Goal: Information Seeking & Learning: Find specific fact

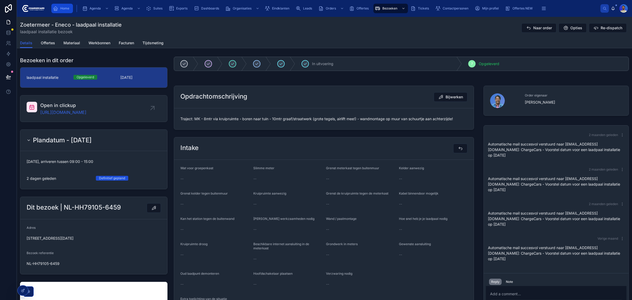
click at [62, 11] on div "Home" at bounding box center [62, 8] width 18 height 8
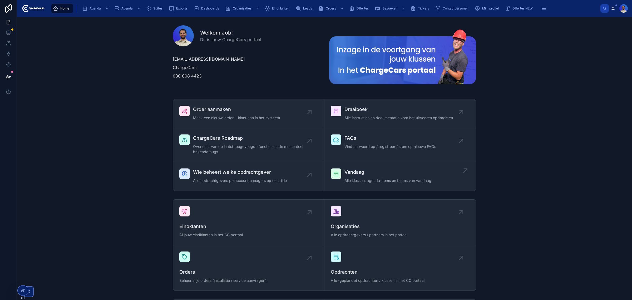
click at [363, 185] on link "Vandaag Alle klussen, agenda-items en teams van vandaag" at bounding box center [400, 176] width 151 height 28
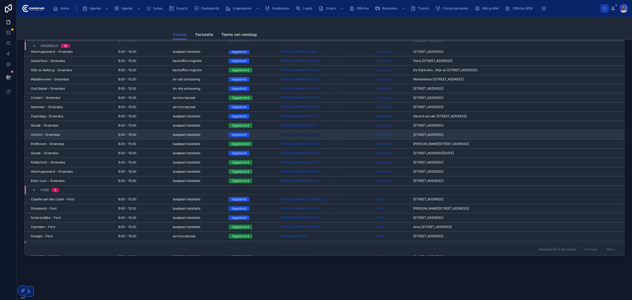
scroll to position [119, 0]
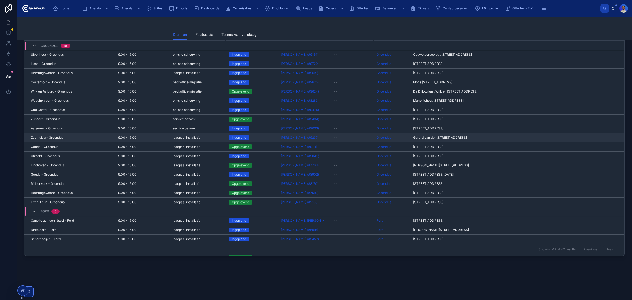
click at [50, 138] on span "Zaamslag - Groendus" at bounding box center [47, 137] width 32 height 4
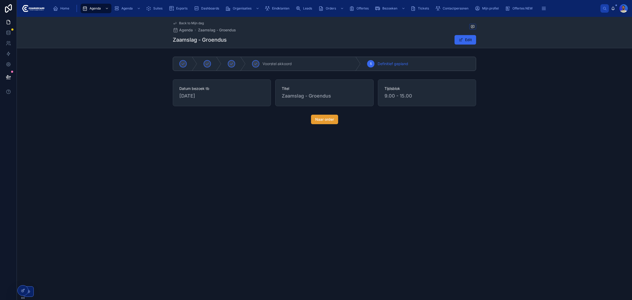
click at [320, 123] on button "Naar order" at bounding box center [324, 119] width 27 height 9
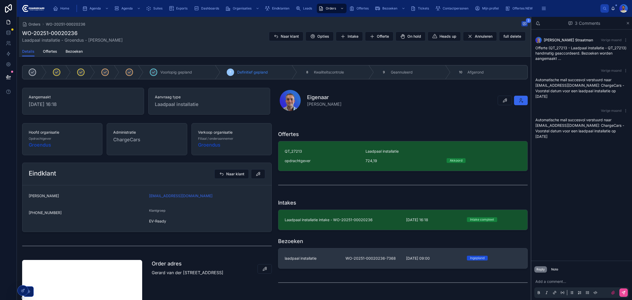
click at [333, 258] on div "laadpaal installatie" at bounding box center [312, 258] width 55 height 5
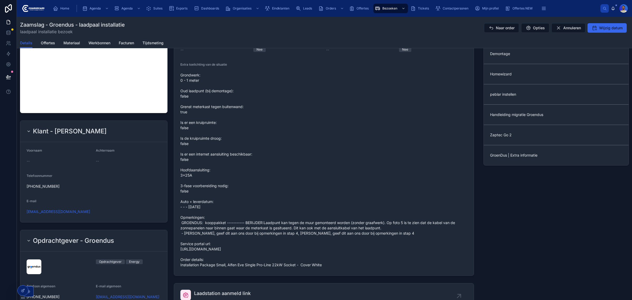
scroll to position [263, 0]
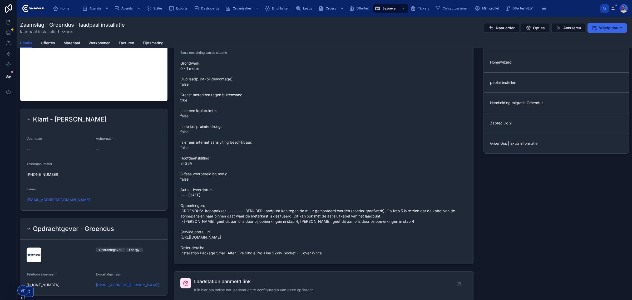
drag, startPoint x: 181, startPoint y: 259, endPoint x: 331, endPoint y: 259, distance: 149.9
click at [331, 256] on span "Grondwerk: 0 - 1 meter Oud laadpunt (bij demontage): false Grenst meterkast teg…" at bounding box center [323, 158] width 287 height 195
click at [303, 256] on span "Grondwerk: 0 - 1 meter Oud laadpunt (bij demontage): false Grenst meterkast teg…" at bounding box center [323, 158] width 287 height 195
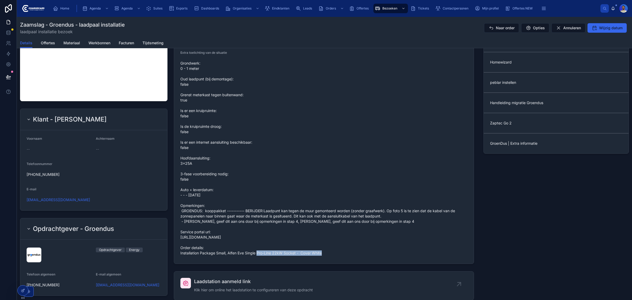
click at [303, 256] on span "Grondwerk: 0 - 1 meter Oud laadpunt (bij demontage): false Grenst meterkast teg…" at bounding box center [323, 158] width 287 height 195
click at [261, 256] on span "Grondwerk: 0 - 1 meter Oud laadpunt (bij demontage): false Grenst meterkast teg…" at bounding box center [323, 158] width 287 height 195
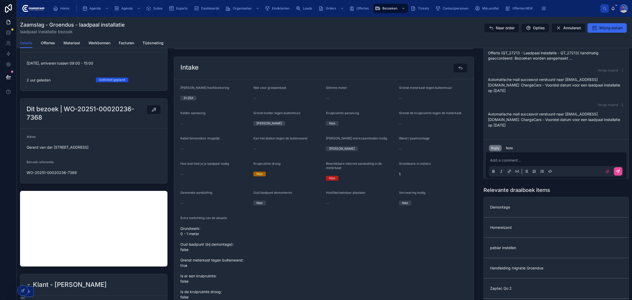
scroll to position [99, 0]
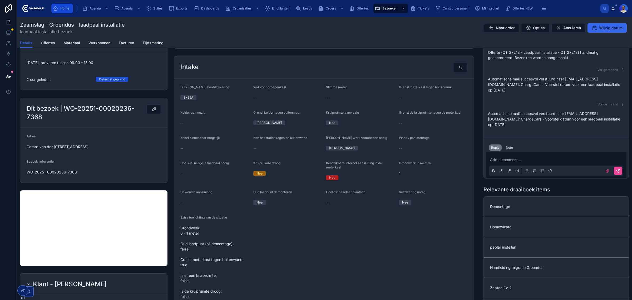
click at [60, 7] on div "Home" at bounding box center [62, 8] width 18 height 8
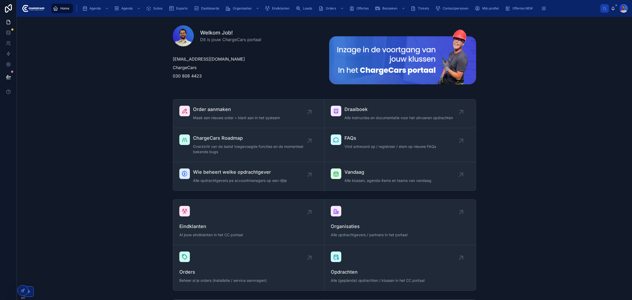
click at [266, 2] on div "Home Agenda Agenda Suites Exports Dashboards Organisaties Eindklanten Leads Ord…" at bounding box center [324, 8] width 615 height 17
click at [268, 4] on div "Eindklanten" at bounding box center [278, 8] width 27 height 8
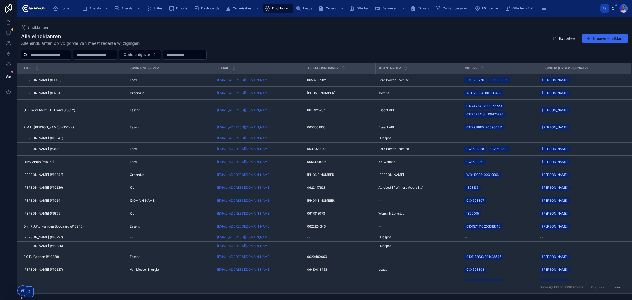
click at [61, 54] on input "text" at bounding box center [49, 54] width 43 height 7
click at [207, 54] on input "text" at bounding box center [184, 54] width 43 height 7
paste input "**********"
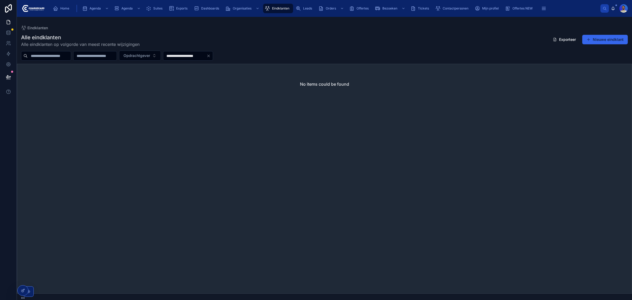
click at [207, 57] on input "**********" at bounding box center [184, 55] width 43 height 7
click at [201, 57] on input "**********" at bounding box center [184, 55] width 43 height 7
type input "**********"
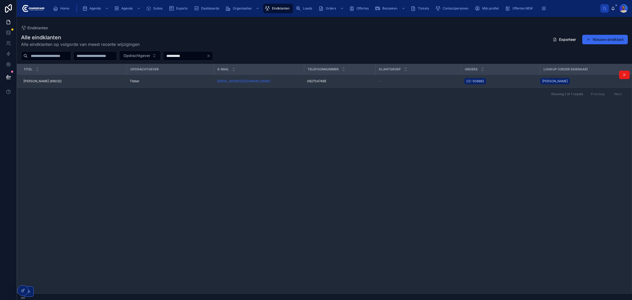
click at [276, 78] on td "shevan7@hotmail.com" at bounding box center [259, 81] width 90 height 13
click at [154, 78] on td "Tibber" at bounding box center [170, 81] width 87 height 13
click at [153, 80] on div "Tibber" at bounding box center [170, 81] width 81 height 4
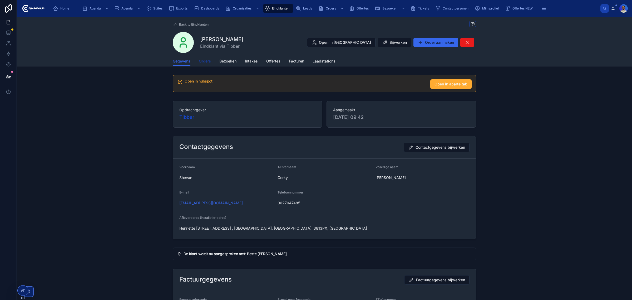
click at [204, 63] on span "Orders" at bounding box center [205, 60] width 12 height 5
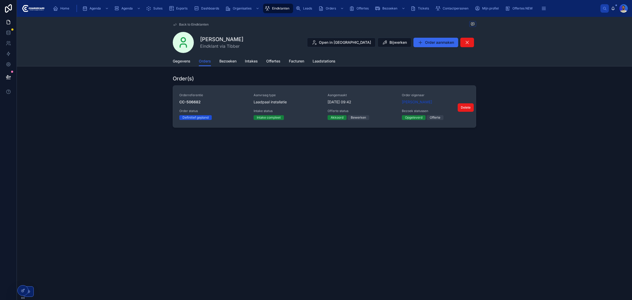
click at [227, 95] on span "Orderreferentie" at bounding box center [213, 95] width 68 height 4
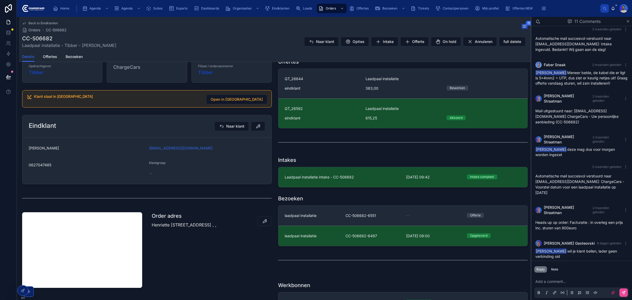
scroll to position [132, 0]
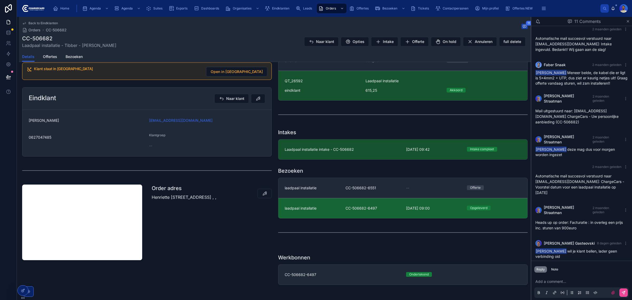
click at [323, 205] on link "laadpaal installatie CC-506682-6497 25-6-2025 09:00 Opgeleverd" at bounding box center [402, 208] width 249 height 20
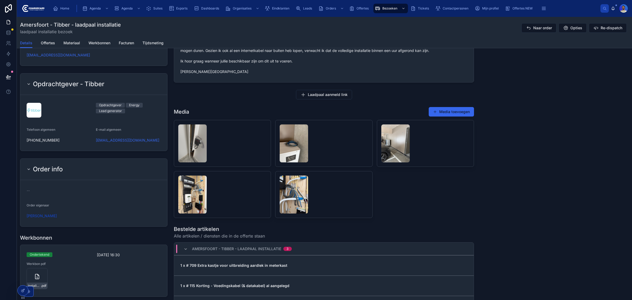
scroll to position [461, 0]
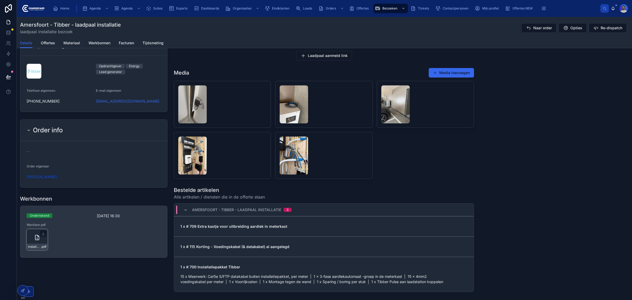
click at [35, 240] on icon at bounding box center [37, 237] width 4 height 5
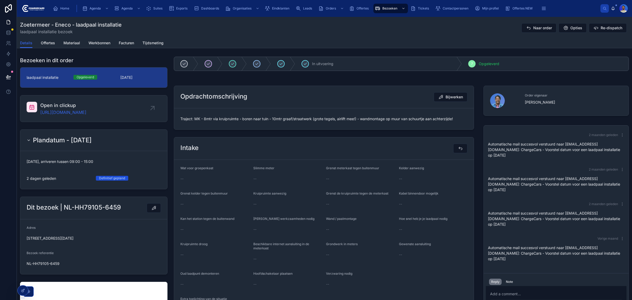
scroll to position [198, 0]
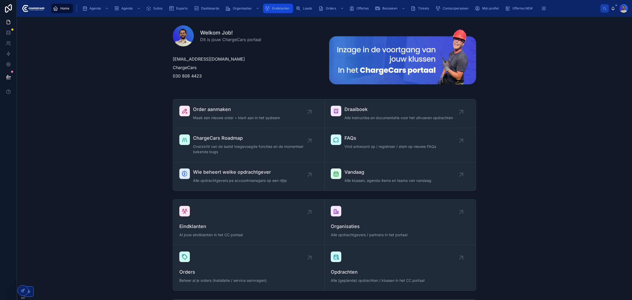
click at [285, 8] on span "Eindklanten" at bounding box center [280, 8] width 17 height 4
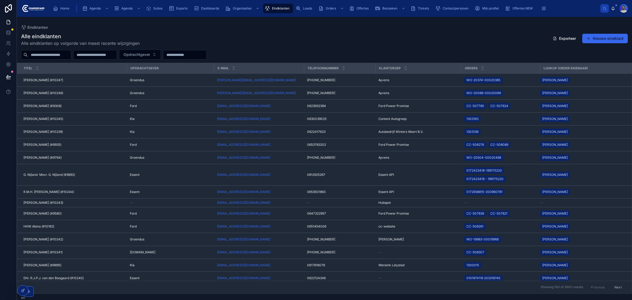
click at [38, 58] on div at bounding box center [46, 54] width 50 height 9
click at [39, 55] on input "text" at bounding box center [49, 54] width 43 height 7
type input "*****"
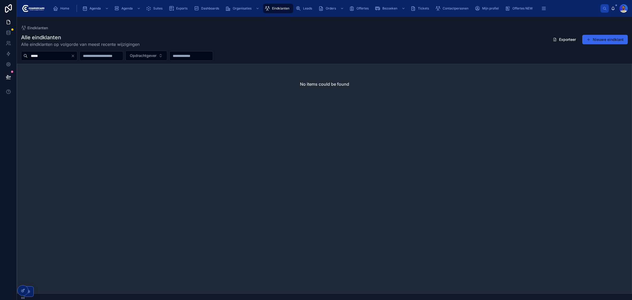
click at [337, 3] on div "Home Agenda Agenda Suites Exports Dashboards Organisaties Eindklanten Leads Ord…" at bounding box center [325, 9] width 552 height 12
click at [335, 7] on span "Orders" at bounding box center [331, 8] width 10 height 4
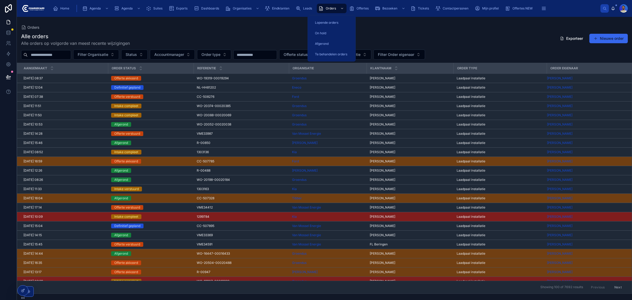
click at [50, 57] on input "text" at bounding box center [49, 54] width 43 height 7
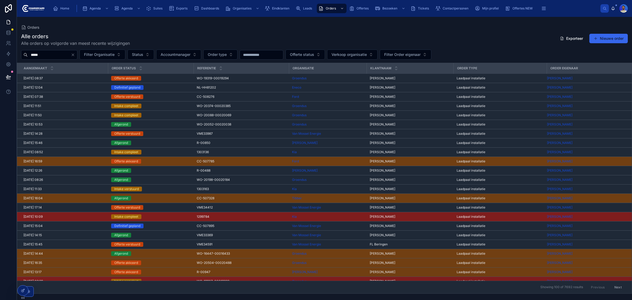
type input "*****"
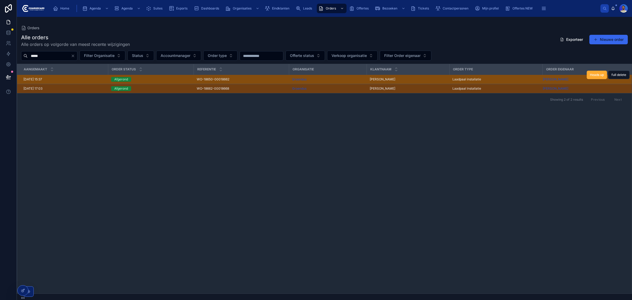
click at [226, 78] on span "WO-18650-00018662" at bounding box center [213, 79] width 33 height 4
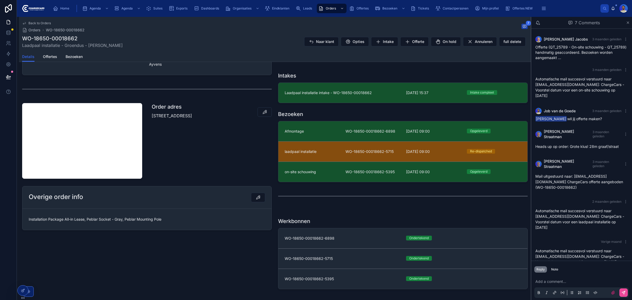
scroll to position [230, 0]
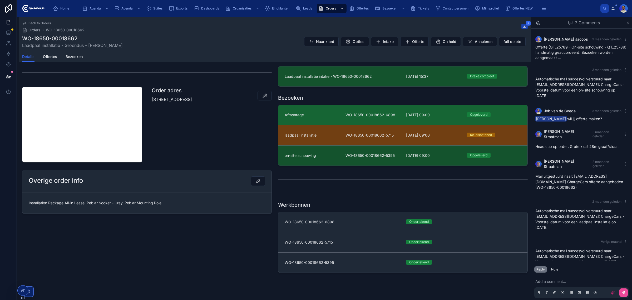
click at [336, 111] on link "Afmontage WO-18650-00018662-6898 17-7-2025 09:00 Opgeleverd" at bounding box center [402, 115] width 249 height 20
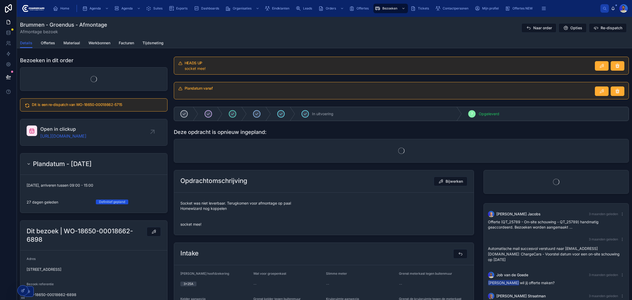
scroll to position [13, 0]
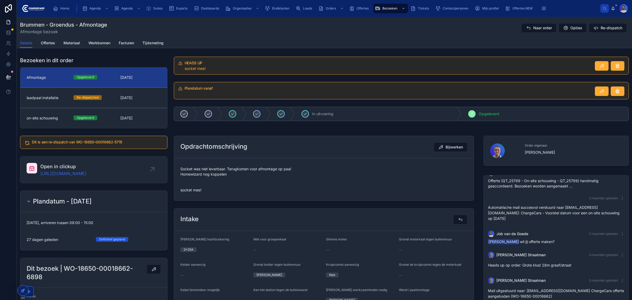
click at [198, 166] on div "Socket was niet leverbaar. Terugkomen voor afmontage op paal Homewizard nog kop…" at bounding box center [323, 180] width 287 height 30
click at [199, 169] on span "Socket was niet leverbaar. Terugkomen voor afmontage op paal Homewizard nog kop…" at bounding box center [323, 179] width 287 height 26
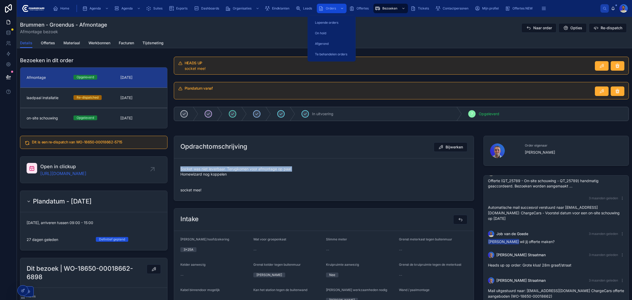
click at [330, 8] on span "Orders" at bounding box center [331, 8] width 10 height 4
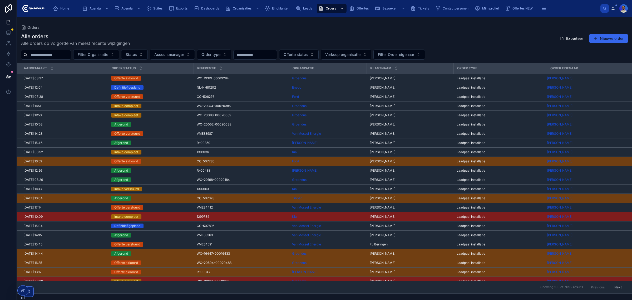
click at [49, 55] on input "text" at bounding box center [49, 54] width 43 height 7
type input "*****"
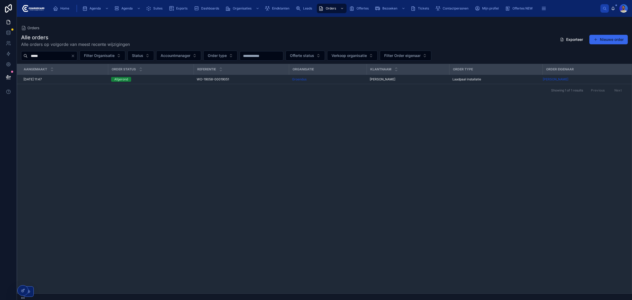
click at [352, 116] on div "aangemaakt Order status Referentie Organisatie Klantnaam Order type Order eigen…" at bounding box center [324, 178] width 615 height 229
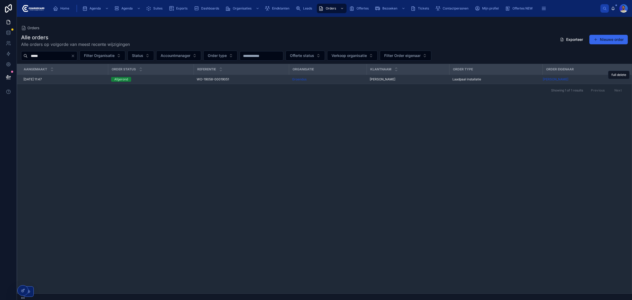
click at [468, 77] on span "Laadpaal installatie" at bounding box center [467, 79] width 29 height 4
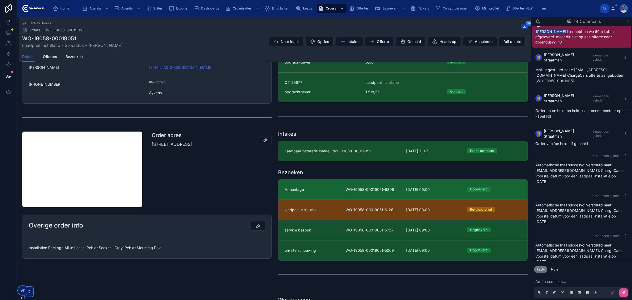
scroll to position [165, 0]
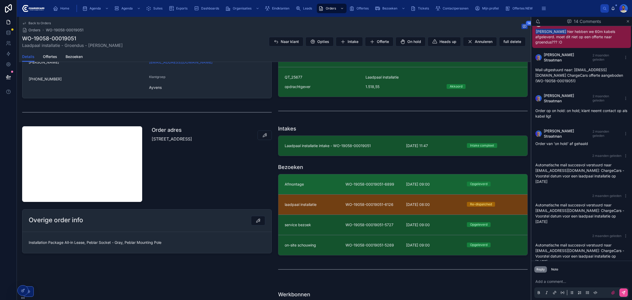
click at [333, 185] on div "Afmontage" at bounding box center [312, 183] width 55 height 5
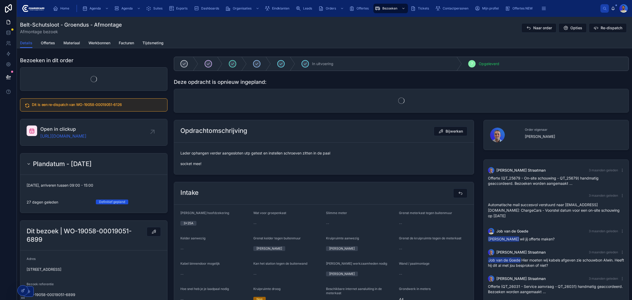
scroll to position [200, 0]
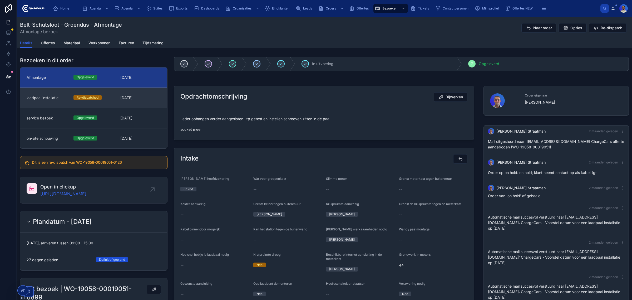
click at [122, 93] on link "laadpaal installatie Re-dispatched 3-7-2025" at bounding box center [93, 97] width 147 height 20
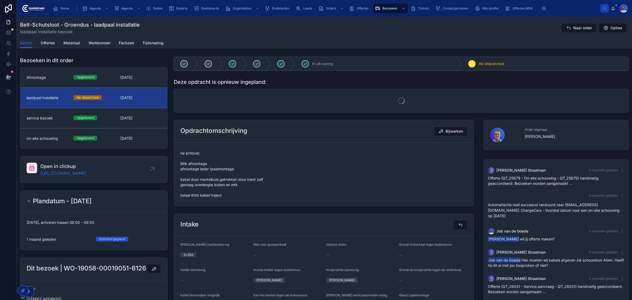
scroll to position [200, 0]
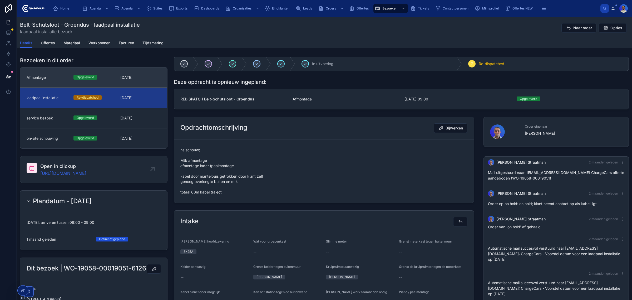
click at [130, 75] on span "17-7-2025" at bounding box center [140, 77] width 41 height 5
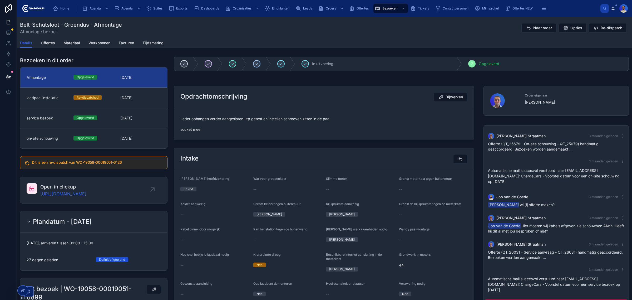
scroll to position [200, 0]
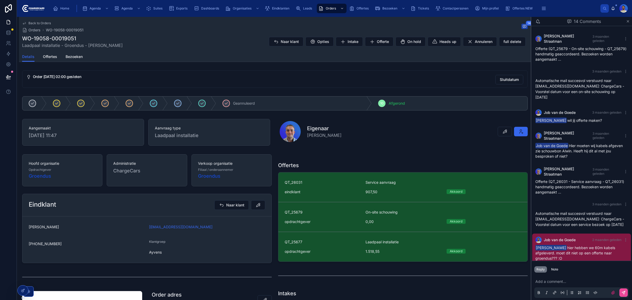
scroll to position [216, 0]
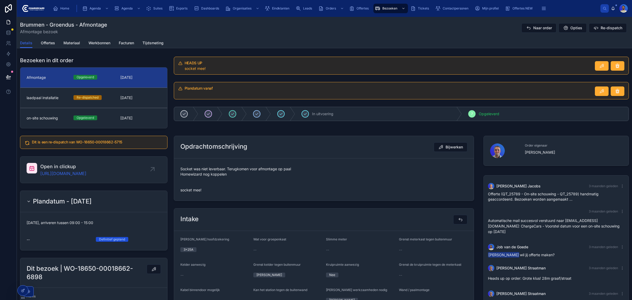
scroll to position [13, 0]
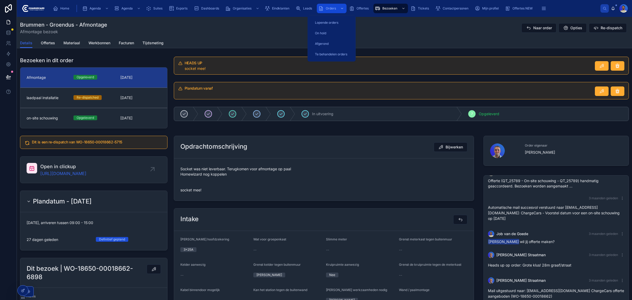
click at [338, 6] on div "Orders" at bounding box center [331, 8] width 27 height 8
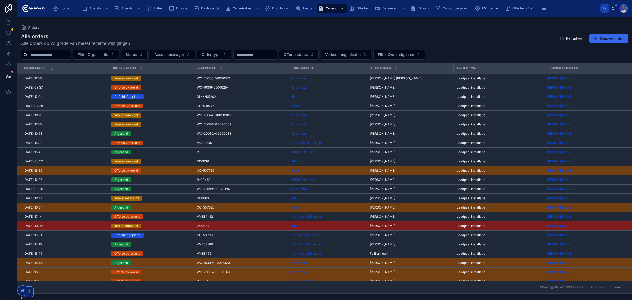
click at [58, 55] on input "text" at bounding box center [49, 54] width 43 height 7
type input "*****"
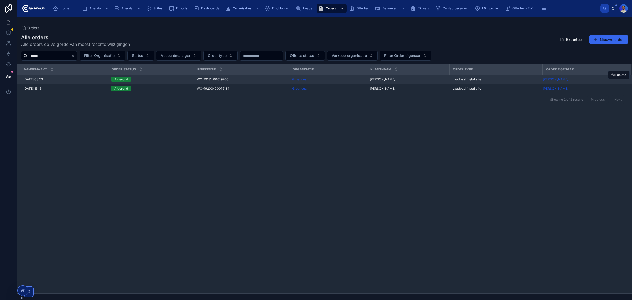
click at [203, 81] on span "WO-19181-00019200" at bounding box center [213, 79] width 32 height 4
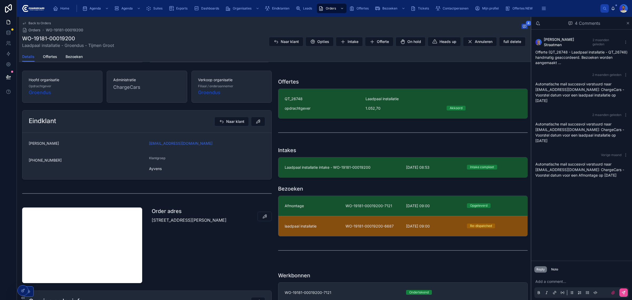
scroll to position [99, 0]
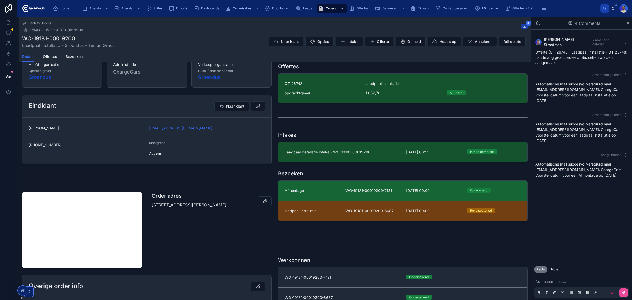
click at [354, 194] on link "Afmontage WO-19181-00019200-7121 15-7-2025 09:00 Opgeleverd" at bounding box center [402, 190] width 249 height 20
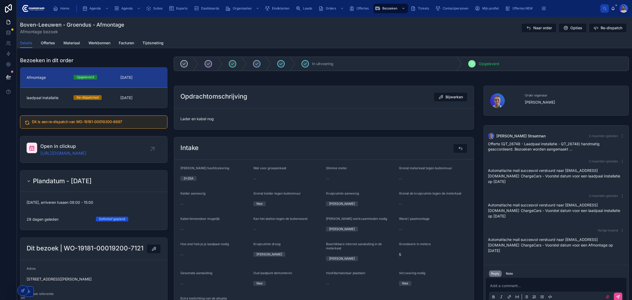
click at [195, 116] on span "Lader en kabel nog" at bounding box center [323, 118] width 287 height 5
click at [146, 98] on span "11-7-2025" at bounding box center [140, 97] width 41 height 5
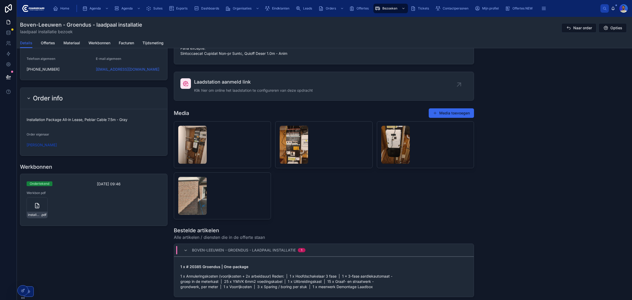
scroll to position [494, 0]
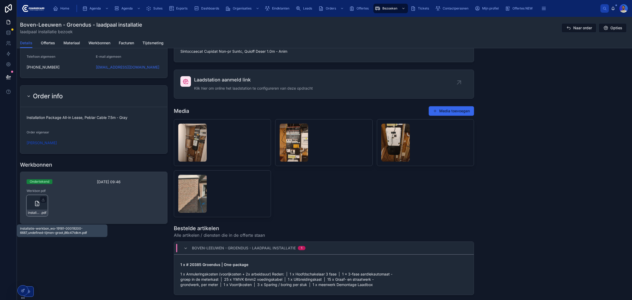
click at [36, 215] on span "installatie-werkbon_wo-19181-00019200-6687_undefined-tijmen-groot_86c47tdkm" at bounding box center [34, 212] width 13 height 4
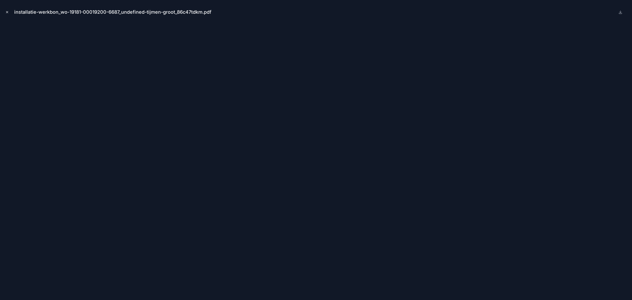
click at [5, 11] on icon "Close modal" at bounding box center [7, 12] width 4 height 4
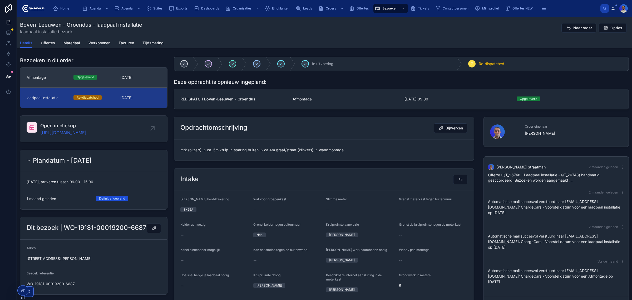
click at [109, 78] on div "Opgeleverd" at bounding box center [93, 77] width 41 height 5
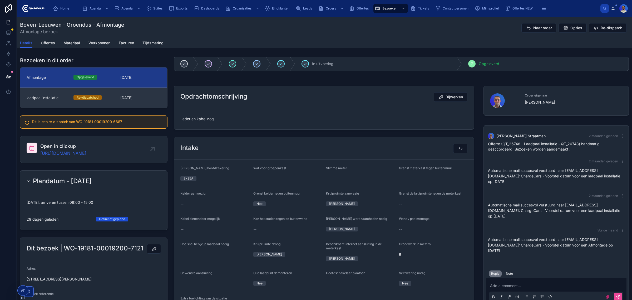
click at [127, 104] on link "laadpaal installatie Re-dispatched 11-7-2025" at bounding box center [93, 97] width 147 height 20
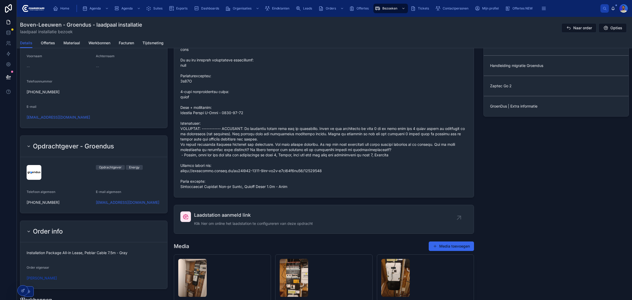
scroll to position [494, 0]
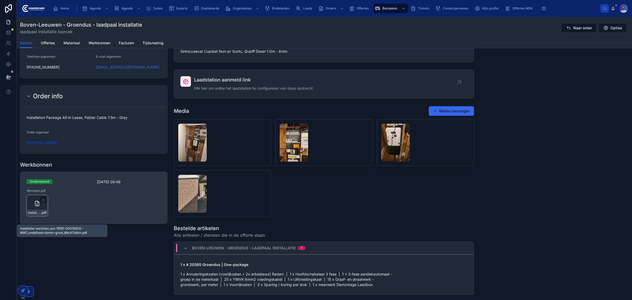
click at [30, 215] on span "installatie-werkbon_wo-19181-00019200-6687_undefined-tijmen-groot_86c47tdkm" at bounding box center [34, 212] width 13 height 4
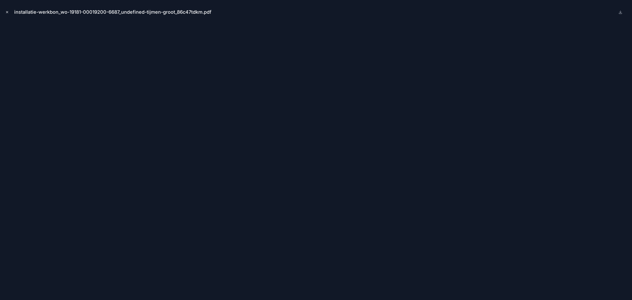
click at [7, 12] on icon "Close modal" at bounding box center [7, 12] width 2 height 2
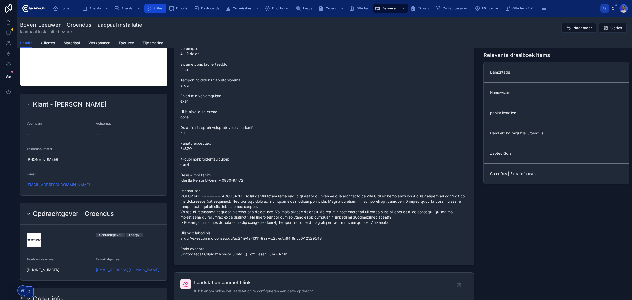
scroll to position [198, 0]
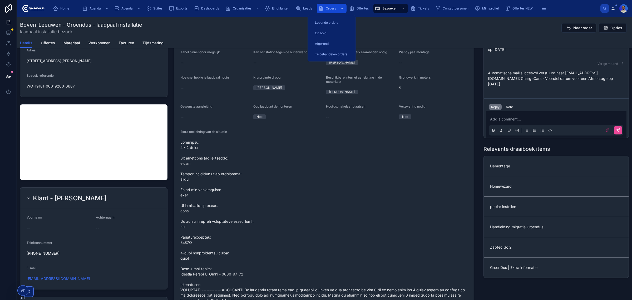
click at [334, 7] on span "Orders" at bounding box center [331, 8] width 10 height 4
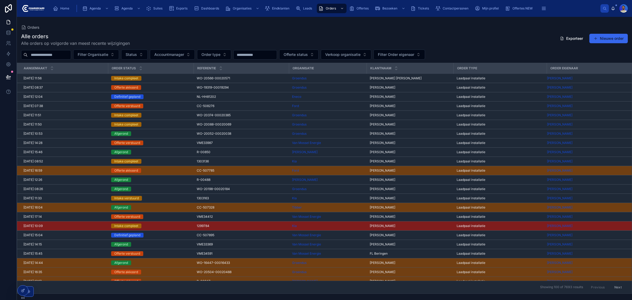
click at [40, 55] on input "text" at bounding box center [49, 54] width 43 height 7
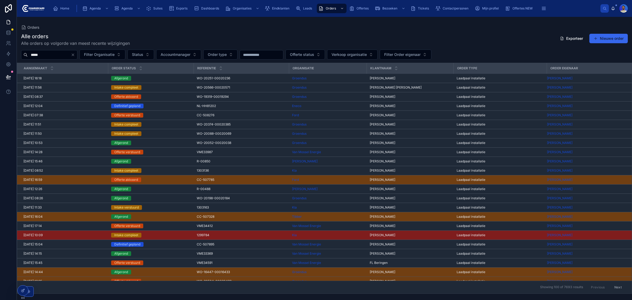
type input "*****"
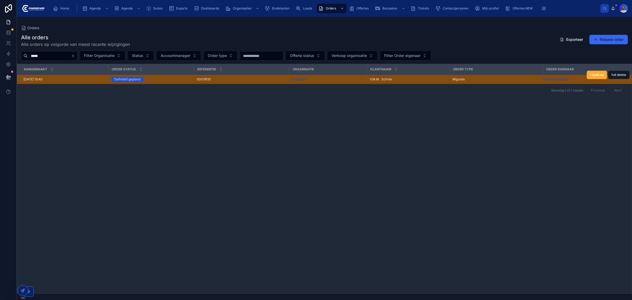
click at [175, 80] on div "Definitief gepland" at bounding box center [150, 79] width 79 height 5
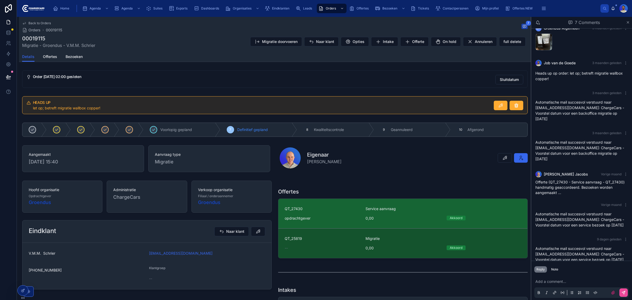
scroll to position [165, 0]
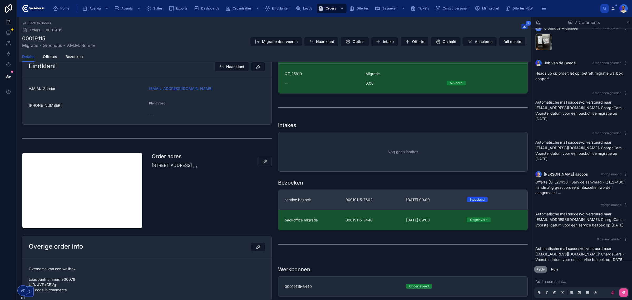
click at [360, 202] on span "00019115-7662" at bounding box center [373, 199] width 55 height 5
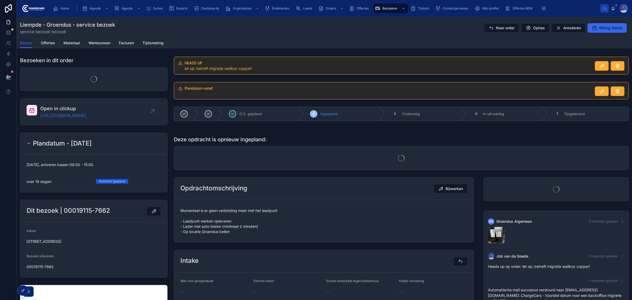
scroll to position [24, 0]
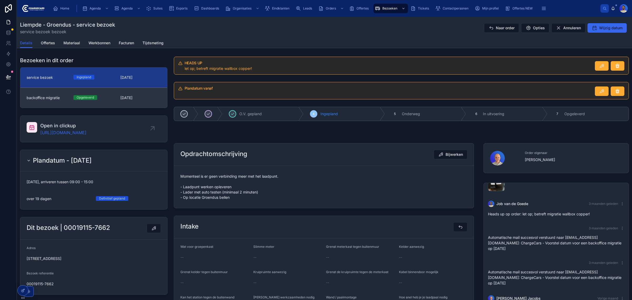
click at [124, 97] on span "4-6-2025" at bounding box center [140, 97] width 41 height 5
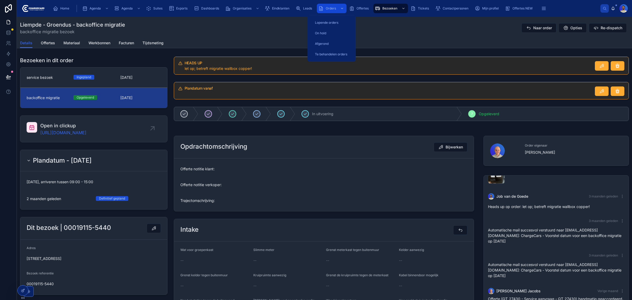
click at [327, 7] on span "Orders" at bounding box center [331, 8] width 10 height 4
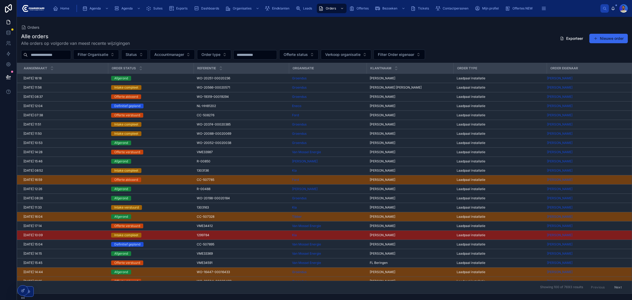
click at [45, 56] on input "text" at bounding box center [49, 54] width 43 height 7
type input "*****"
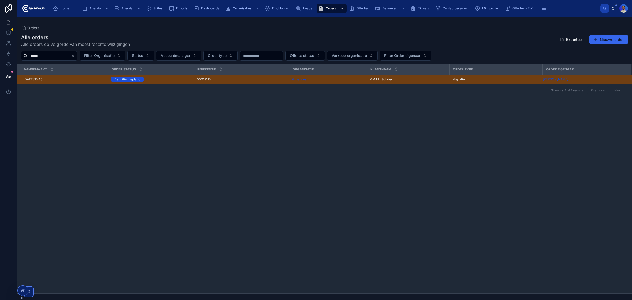
click at [277, 74] on div "Referentie" at bounding box center [241, 69] width 95 height 10
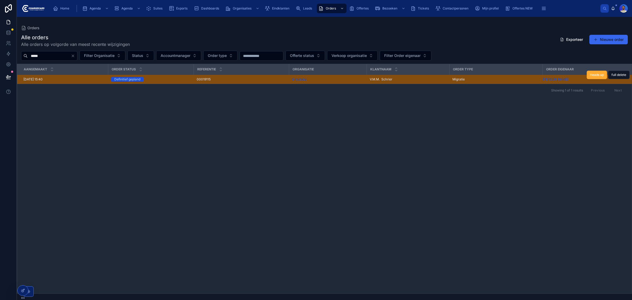
click at [271, 79] on div "00019115 00019115" at bounding box center [241, 79] width 89 height 4
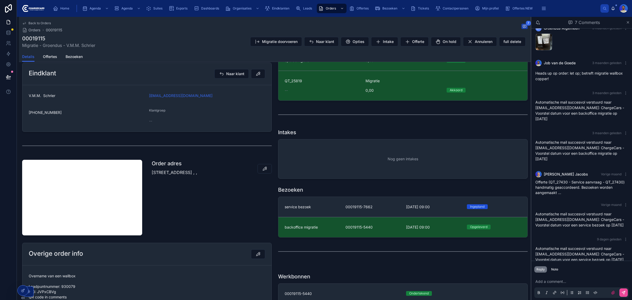
scroll to position [165, 0]
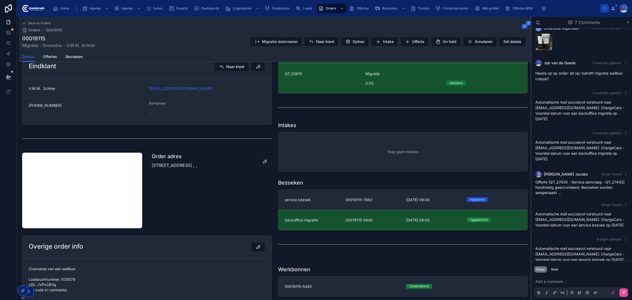
click at [337, 220] on div "backoffice migratie 00019115-5440 4-6-2025 09:00 Opgeleverd" at bounding box center [403, 219] width 237 height 5
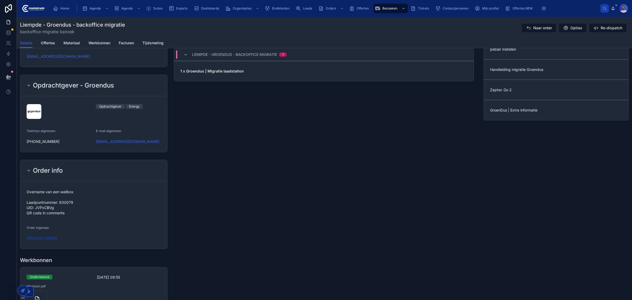
scroll to position [494, 0]
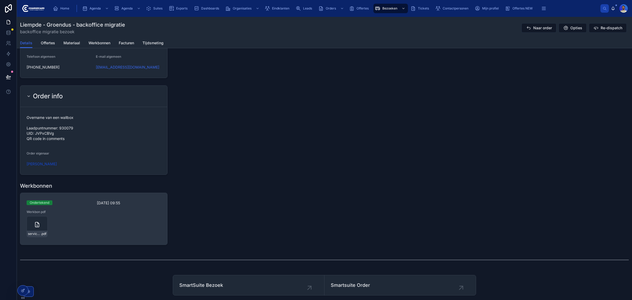
click at [50, 233] on div "service-werkbon_00019115-5440_undefined-v-m-m-schrier_86c3kknpn .pdf" at bounding box center [94, 226] width 134 height 21
click at [35, 233] on span "service-werkbon_00019115-5440_undefined-v-m-m-schrier_86c3kknpn" at bounding box center [34, 234] width 13 height 4
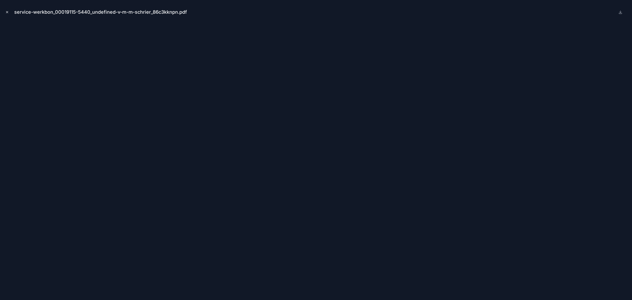
click at [7, 10] on icon "Close modal" at bounding box center [7, 12] width 4 height 4
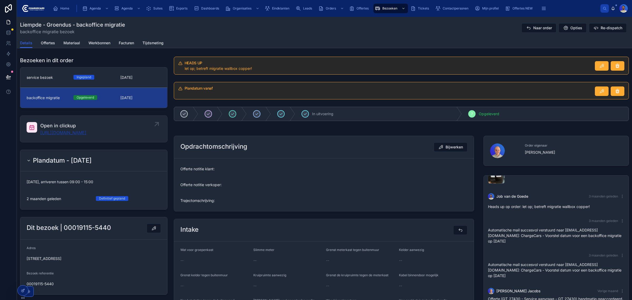
click at [86, 132] on link "https://app.clickup.com/t/86c3kknpn" at bounding box center [63, 132] width 46 height 6
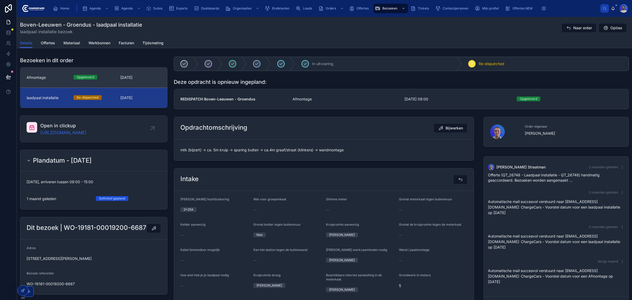
click at [108, 77] on div "Opgeleverd" at bounding box center [93, 77] width 41 height 5
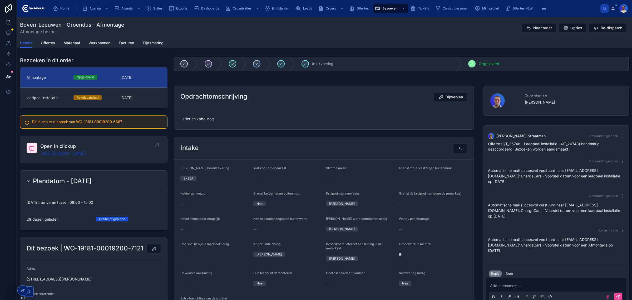
click at [86, 151] on link "https://app.clickup.com/t/86c4eedhc" at bounding box center [63, 153] width 46 height 6
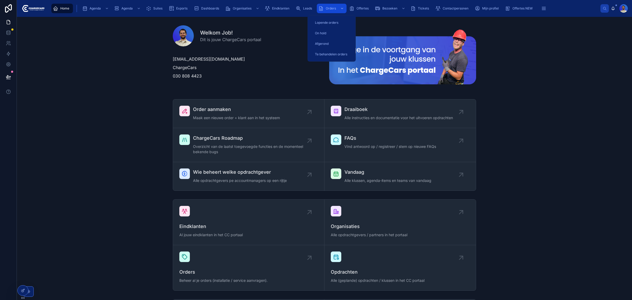
click at [330, 9] on span "Orders" at bounding box center [331, 8] width 10 height 4
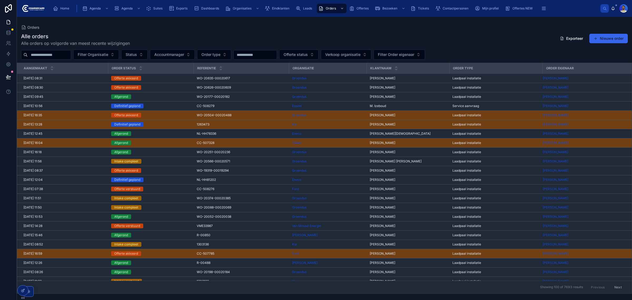
click at [61, 53] on input "text" at bounding box center [49, 54] width 43 height 7
paste input "**********"
type input "**********"
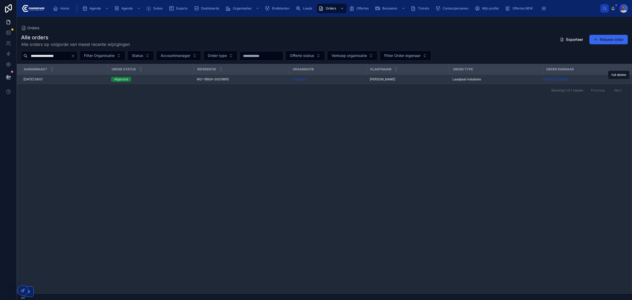
click at [211, 78] on span "WO-19924-00019915" at bounding box center [213, 79] width 32 height 4
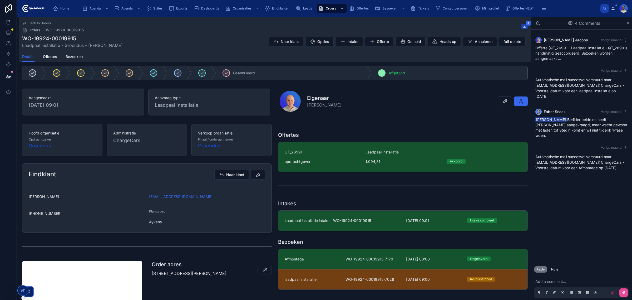
scroll to position [132, 0]
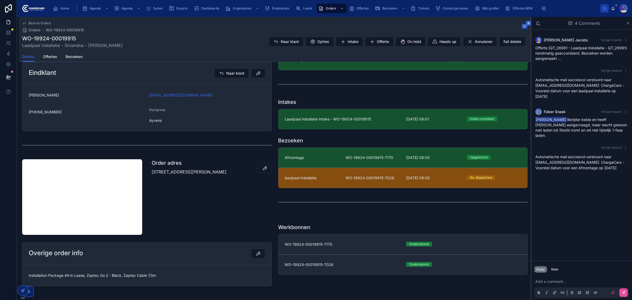
click at [354, 182] on link "laadpaal installatie WO-19924-00019915-7026 14-7-2025 09:00 Re-dispatched" at bounding box center [402, 178] width 249 height 20
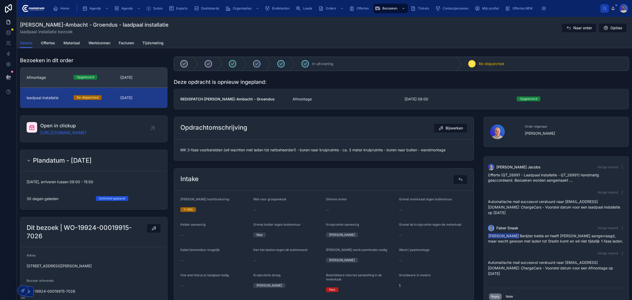
click at [113, 76] on div "Opgeleverd" at bounding box center [93, 77] width 41 height 5
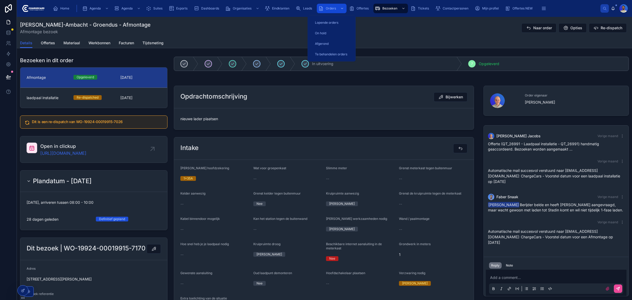
click at [326, 7] on span "Orders" at bounding box center [331, 8] width 10 height 4
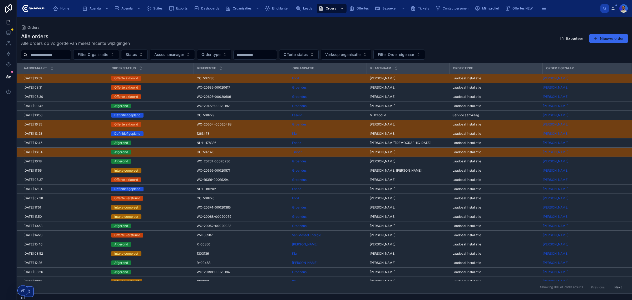
click at [48, 55] on input "text" at bounding box center [49, 54] width 43 height 7
paste input "*****"
type input "*****"
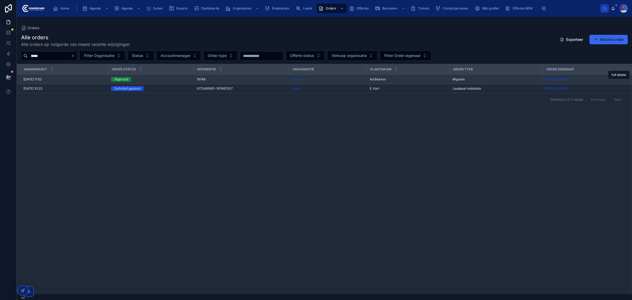
click at [209, 78] on div "19748 19748" at bounding box center [241, 79] width 89 height 4
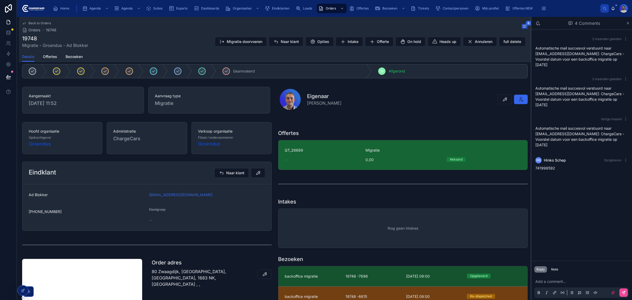
scroll to position [132, 0]
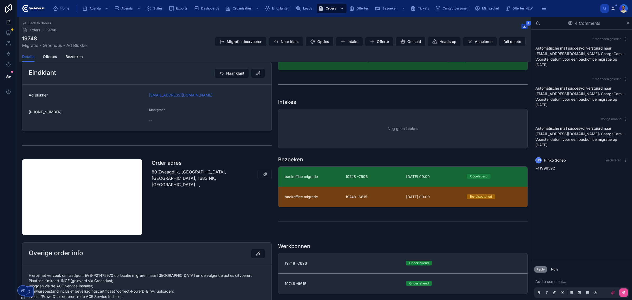
click at [346, 178] on span "19748 -7696" at bounding box center [373, 176] width 55 height 5
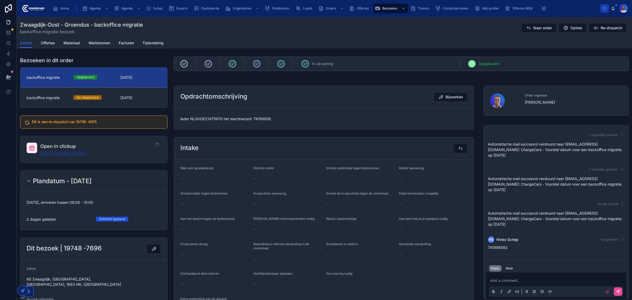
click at [75, 155] on link "[URL][DOMAIN_NAME]" at bounding box center [63, 153] width 46 height 6
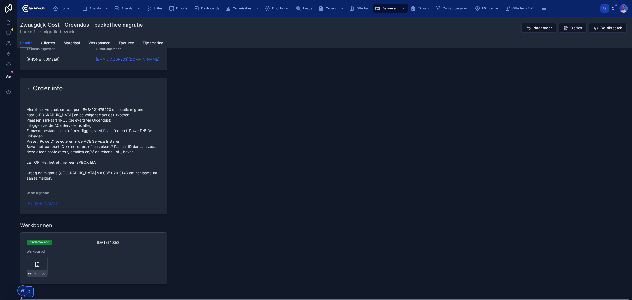
scroll to position [594, 0]
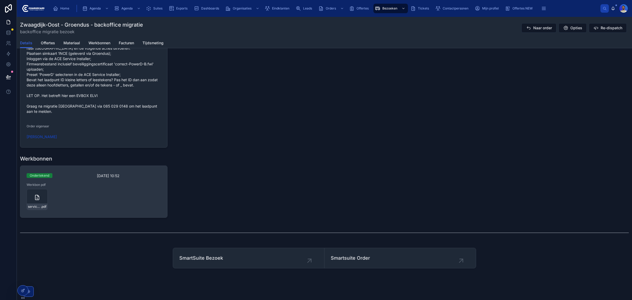
click at [39, 206] on div "Ondertekend [DATE] 10:52 Werkbon pdf service-werkbon_19748-7696_undefined-ad-bl…" at bounding box center [93, 192] width 147 height 52
click at [32, 204] on span "service-werkbon_19748-7696_undefined-ad-blokker_86c4tbc1f" at bounding box center [34, 206] width 13 height 4
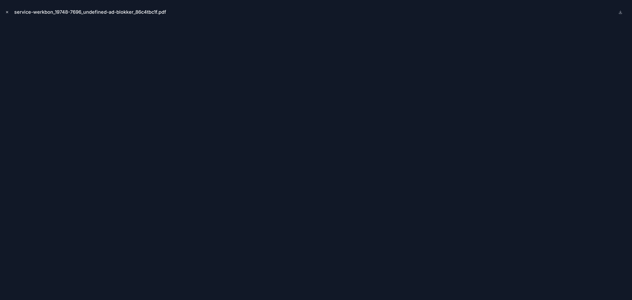
click at [7, 11] on icon "Close modal" at bounding box center [7, 12] width 2 height 2
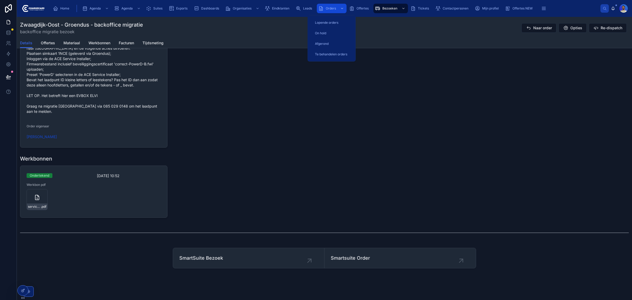
click at [322, 5] on div "Orders" at bounding box center [331, 8] width 27 height 8
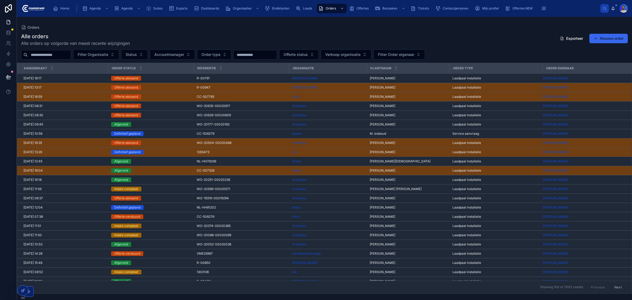
click at [50, 52] on input "text" at bounding box center [49, 54] width 43 height 7
type input "*****"
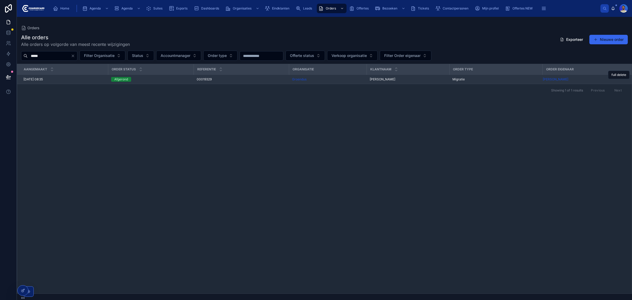
click at [211, 76] on td "00019329 00019329" at bounding box center [241, 79] width 95 height 9
click at [202, 80] on span "00019329" at bounding box center [204, 79] width 15 height 4
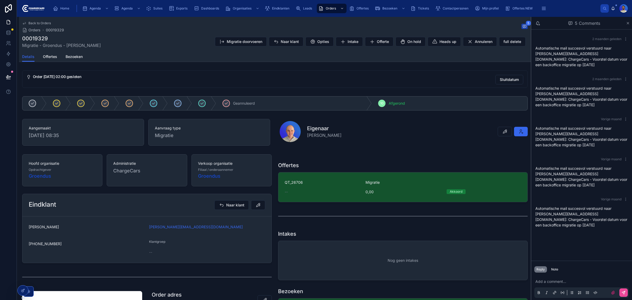
scroll to position [198, 0]
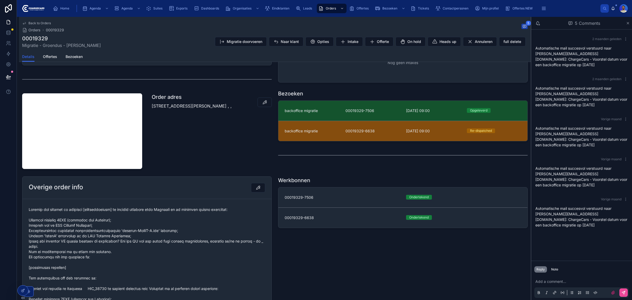
click at [325, 133] on div "backoffice migratie" at bounding box center [312, 130] width 55 height 5
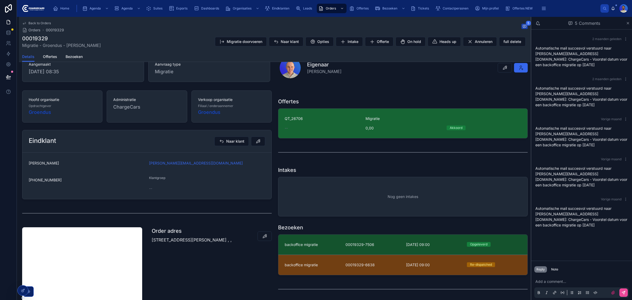
scroll to position [132, 0]
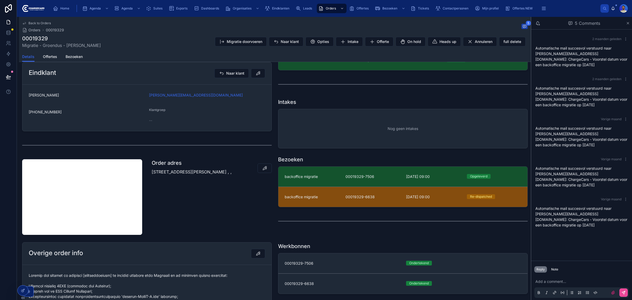
click at [310, 199] on span "backoffice migratie" at bounding box center [301, 196] width 33 height 5
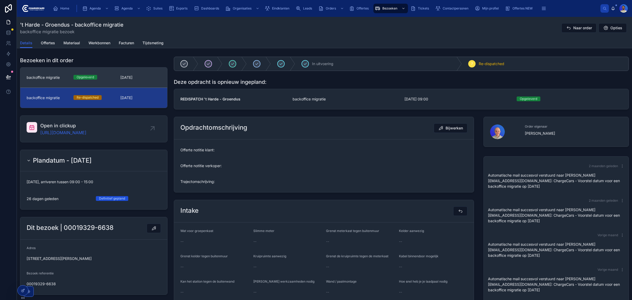
click at [99, 81] on link "backoffice migratie Opgeleverd 11-8-2025" at bounding box center [93, 77] width 147 height 20
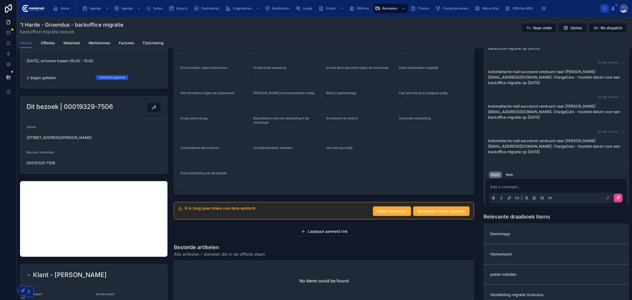
scroll to position [33, 0]
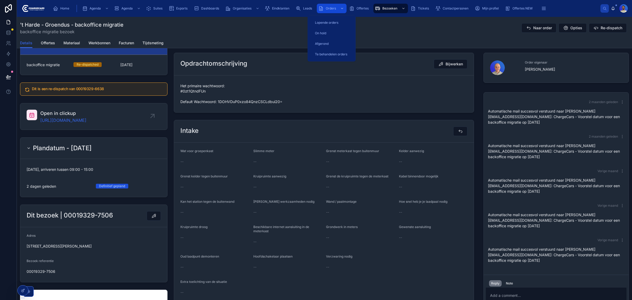
click at [325, 6] on div "Orders" at bounding box center [331, 8] width 27 height 8
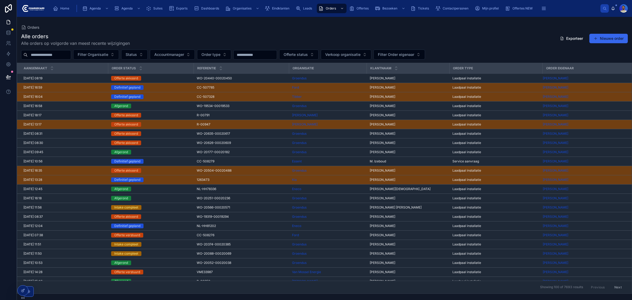
click at [31, 54] on input "text" at bounding box center [49, 54] width 43 height 7
paste input "**********"
type input "**********"
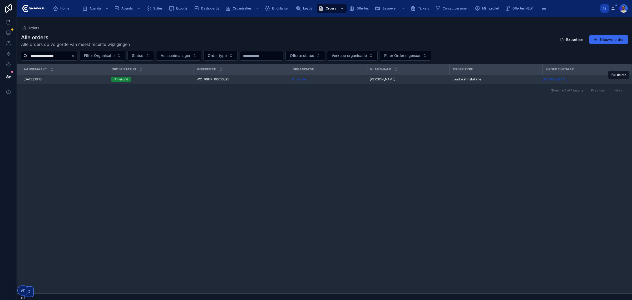
click at [192, 82] on td "Afgerond" at bounding box center [151, 79] width 86 height 9
click at [207, 80] on span "WO-16877-00016895" at bounding box center [213, 79] width 32 height 4
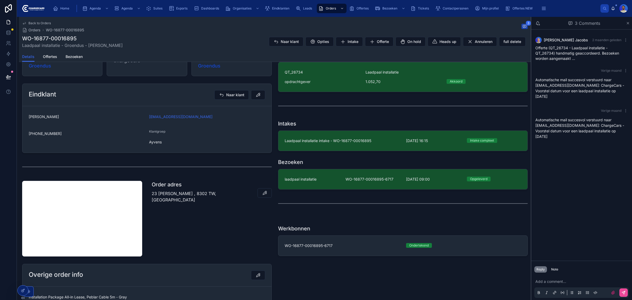
scroll to position [99, 0]
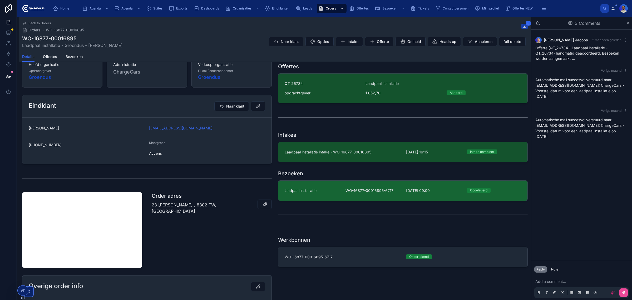
click at [339, 183] on link "laadpaal installatie WO-16877-00016895-6717 24-7-2025 09:00 Opgeleverd" at bounding box center [402, 190] width 249 height 20
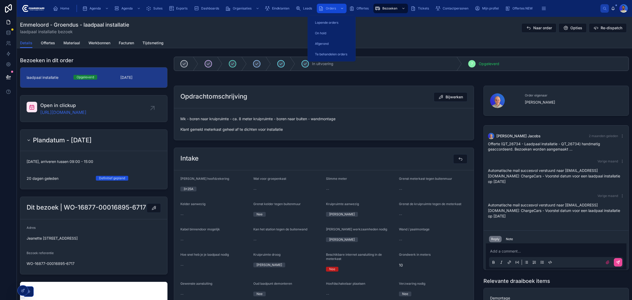
click at [323, 6] on icon "scrollable content" at bounding box center [320, 8] width 5 height 5
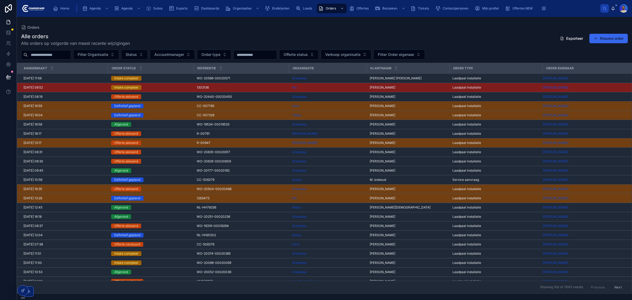
click at [61, 52] on input "text" at bounding box center [49, 54] width 43 height 7
paste input "*****"
type input "*****"
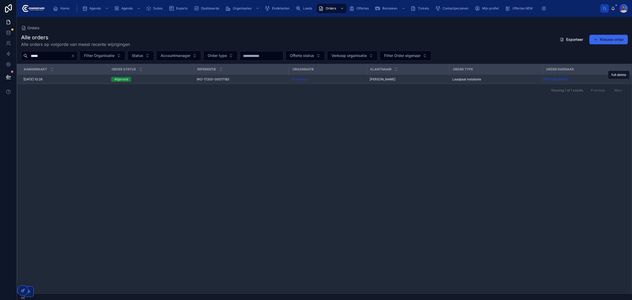
click at [75, 78] on div "7-4-2025 10:28 7-4-2025 10:28" at bounding box center [63, 79] width 81 height 4
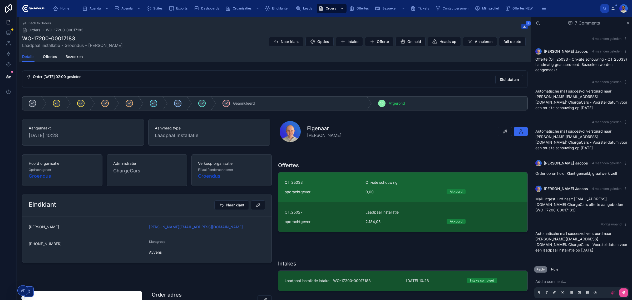
scroll to position [99, 0]
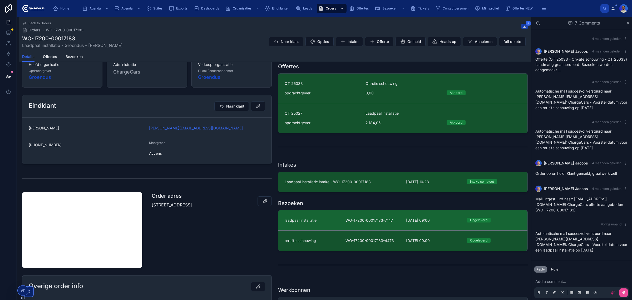
click at [344, 224] on link "laadpaal installatie WO-17200-00017183-7147 21-7-2025 09:00 Opgeleverd" at bounding box center [402, 220] width 249 height 20
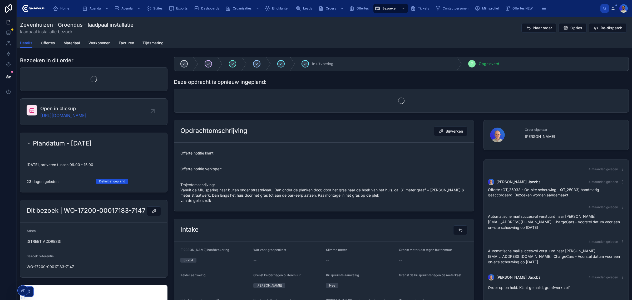
scroll to position [3, 0]
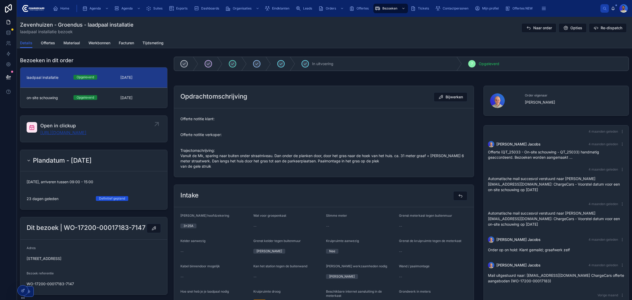
click at [85, 133] on link "https://app.clickup.com/t/86c4g36f1" at bounding box center [63, 132] width 46 height 6
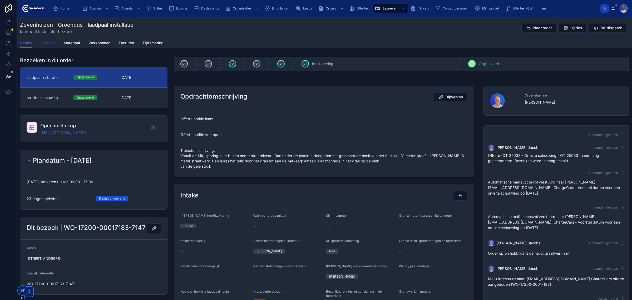
scroll to position [3, 0]
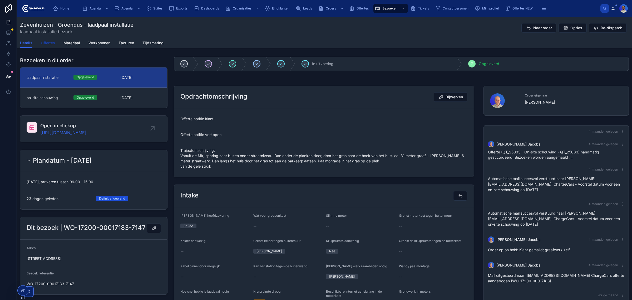
click at [42, 41] on span "Offertes" at bounding box center [48, 42] width 14 height 5
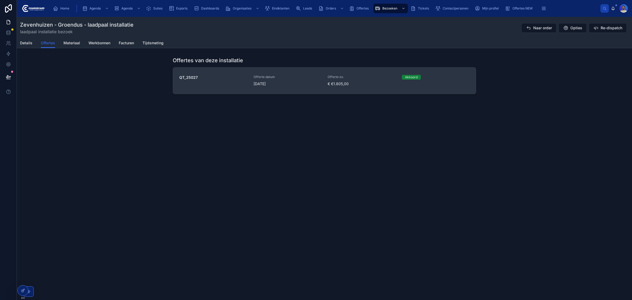
click at [310, 85] on span "[DATE]" at bounding box center [288, 83] width 68 height 5
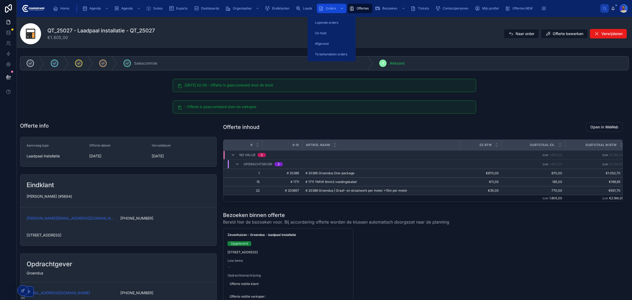
click at [327, 8] on span "Orders" at bounding box center [331, 8] width 10 height 4
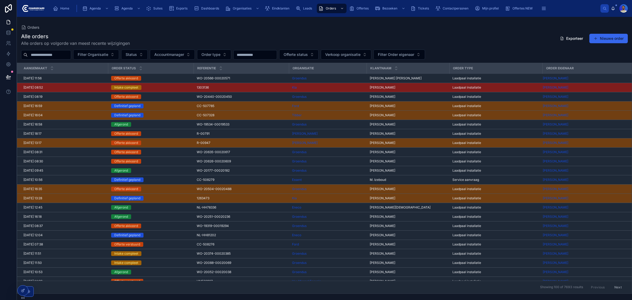
click at [58, 55] on input "text" at bounding box center [49, 54] width 43 height 7
type input "*****"
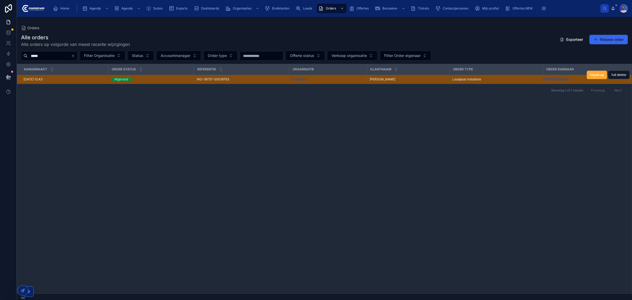
click at [90, 81] on div "[DATE] 12:43 [DATE] 12:43" at bounding box center [63, 79] width 81 height 4
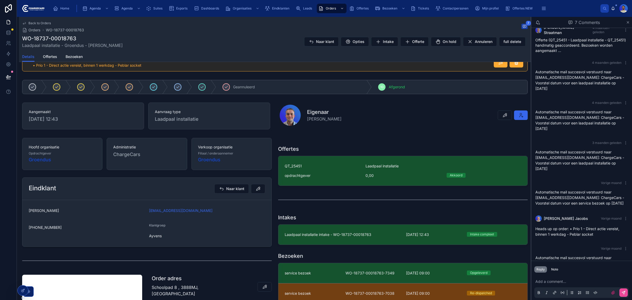
scroll to position [165, 0]
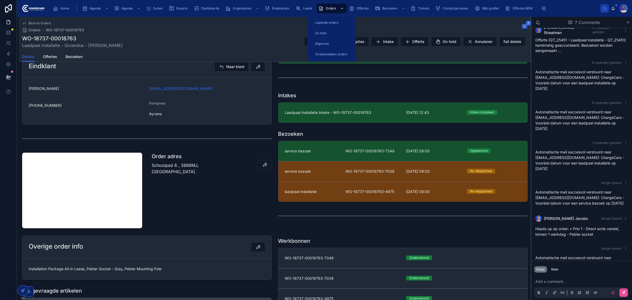
click at [337, 9] on div "Orders" at bounding box center [331, 8] width 27 height 8
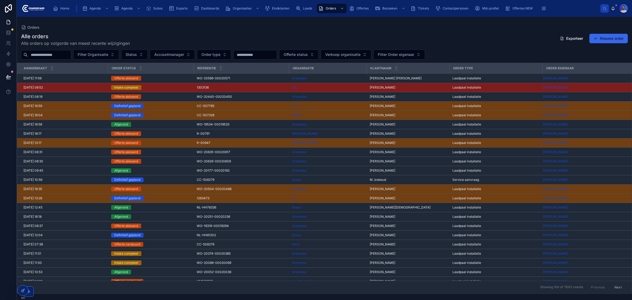
click at [63, 53] on input "text" at bounding box center [49, 54] width 43 height 7
paste input "**********"
type input "**********"
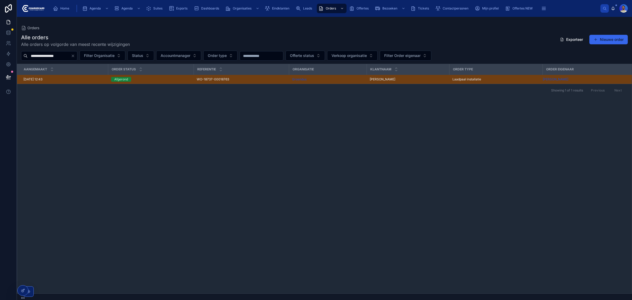
click at [165, 81] on div "Afgerond" at bounding box center [150, 79] width 79 height 5
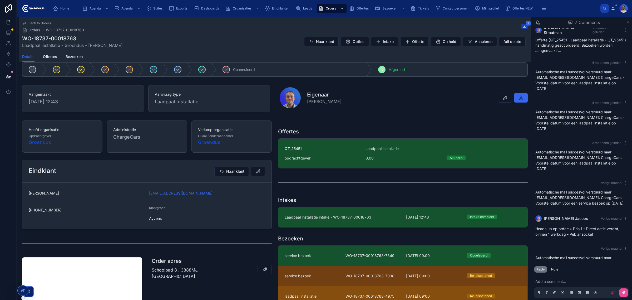
scroll to position [198, 0]
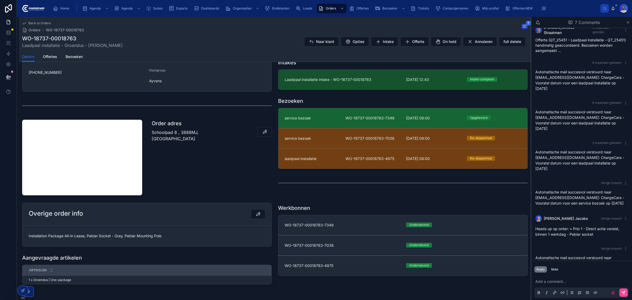
click at [380, 119] on span "WO-18737-00018763-7349" at bounding box center [373, 117] width 55 height 5
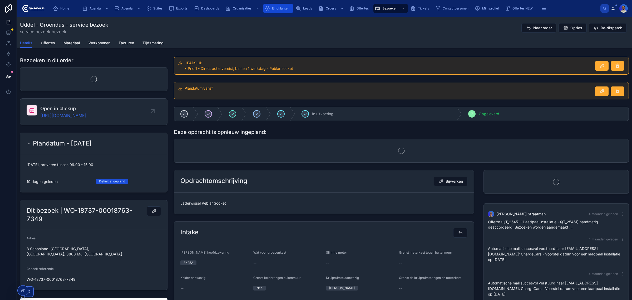
scroll to position [24, 0]
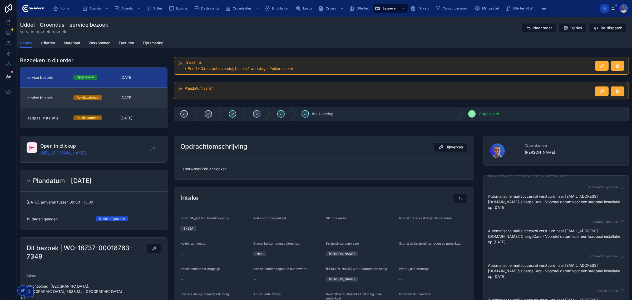
click at [128, 106] on link "service bezoek Re-dispatched [DATE]" at bounding box center [93, 97] width 147 height 20
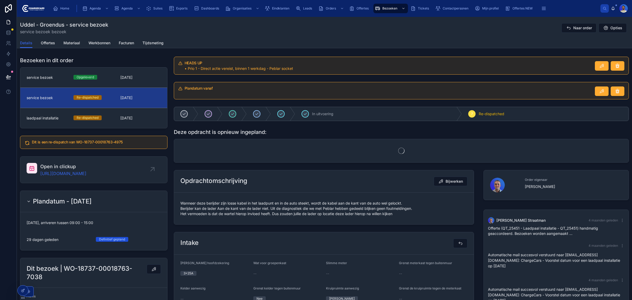
scroll to position [24, 0]
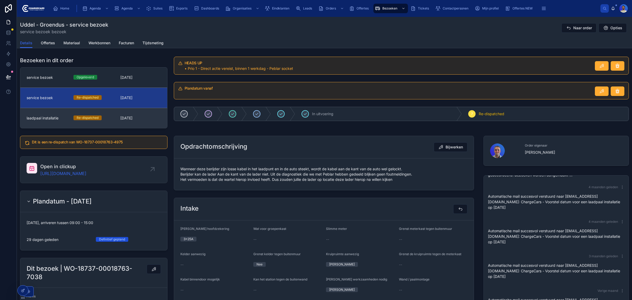
click at [122, 117] on span "[DATE]" at bounding box center [140, 117] width 41 height 5
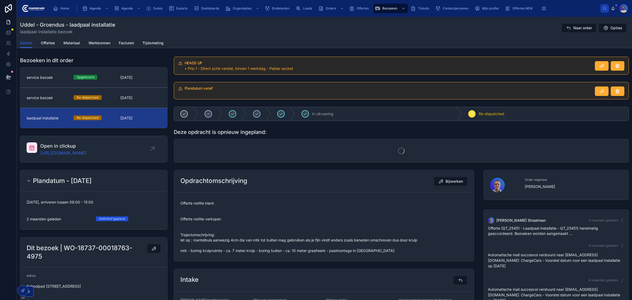
scroll to position [24, 0]
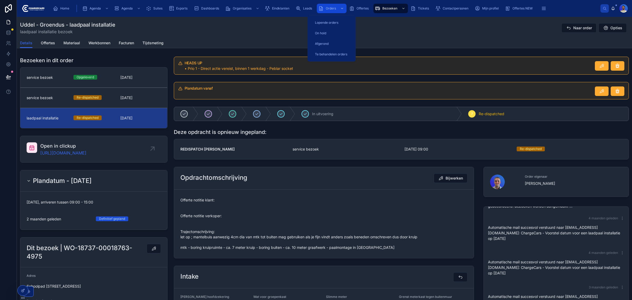
click at [331, 7] on span "Orders" at bounding box center [331, 8] width 10 height 4
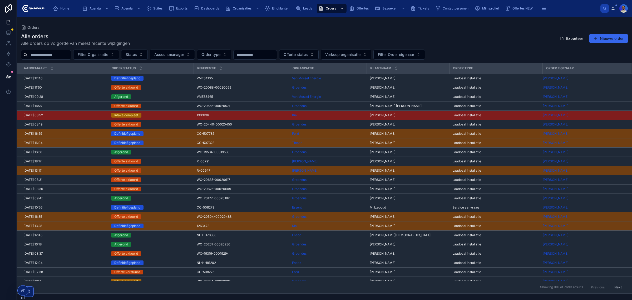
click at [60, 60] on div "Alle orders Alle orders op volgorde van meest recente wijzigingen Exporteer Nie…" at bounding box center [324, 162] width 615 height 264
click at [62, 54] on input "text" at bounding box center [49, 54] width 43 height 7
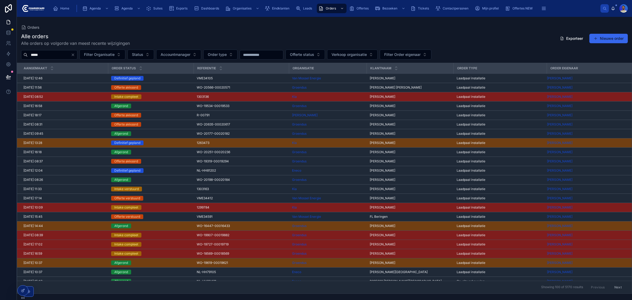
type input "*****"
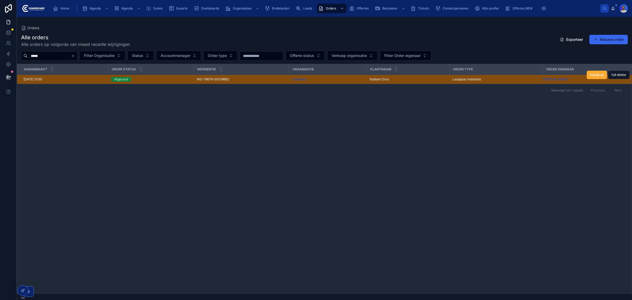
click at [153, 78] on div "Afgerond" at bounding box center [150, 79] width 79 height 5
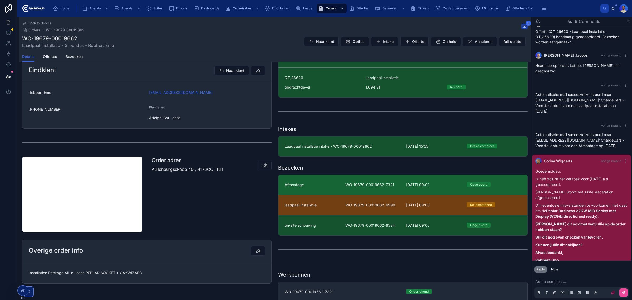
scroll to position [165, 0]
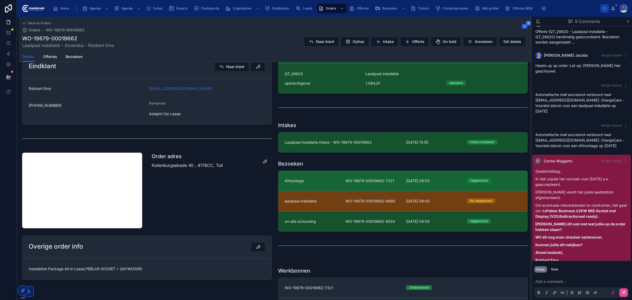
click at [333, 187] on link "Afmontage WO-19679-00019662-7321 22-7-2025 09:00 Opgeleverd" at bounding box center [402, 181] width 249 height 20
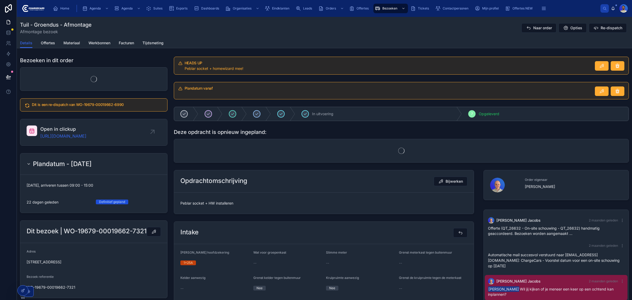
scroll to position [135, 0]
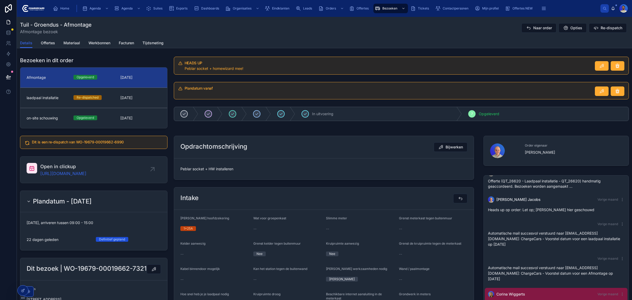
click at [204, 166] on div "Peblar socket + HW installeren" at bounding box center [323, 169] width 287 height 8
click at [134, 103] on link "laadpaal installatie Re-dispatched 15-7-2025" at bounding box center [93, 97] width 147 height 20
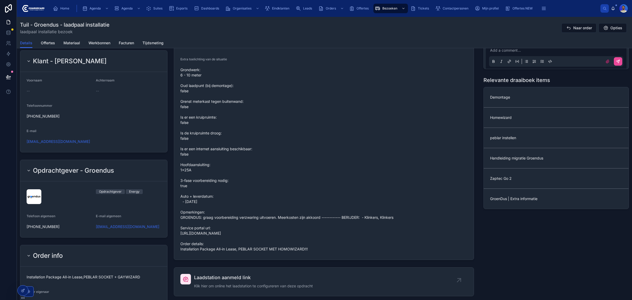
scroll to position [560, 0]
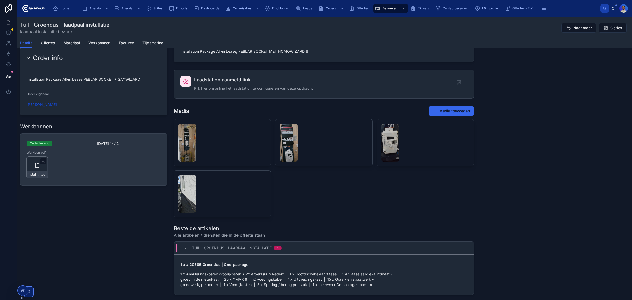
click at [36, 173] on span "installatie-werkbon_wo-19679-00019662-6990_undefined-robbert-emo_86c4ceeje" at bounding box center [34, 174] width 13 height 4
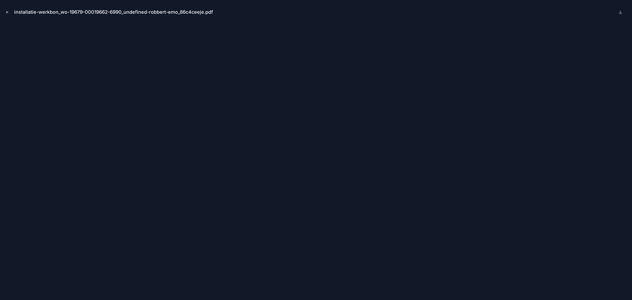
click at [9, 11] on button "Close modal" at bounding box center [7, 12] width 6 height 6
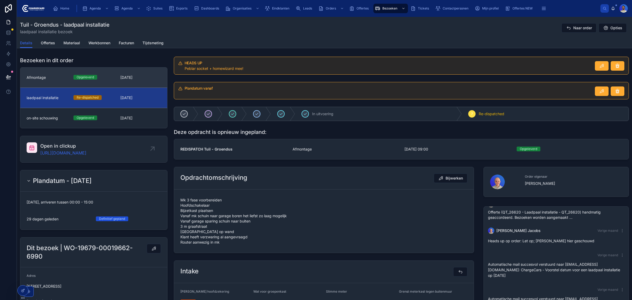
click at [133, 75] on span "22-7-2025" at bounding box center [140, 77] width 41 height 5
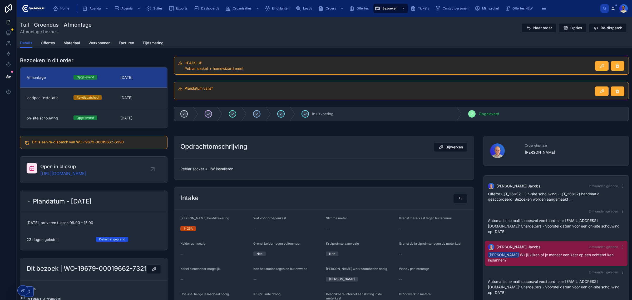
scroll to position [135, 0]
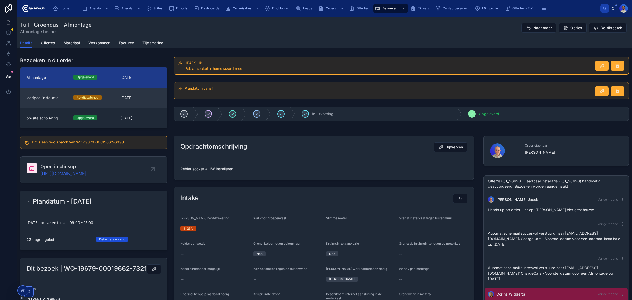
click at [133, 98] on span "15-7-2025" at bounding box center [140, 97] width 41 height 5
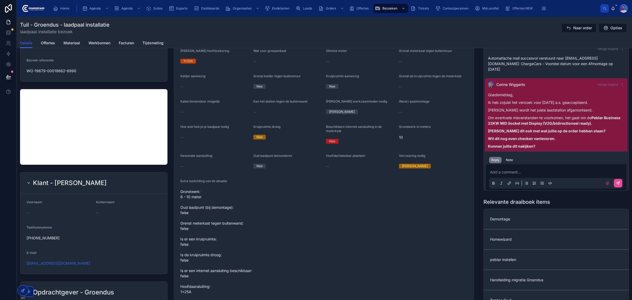
scroll to position [362, 0]
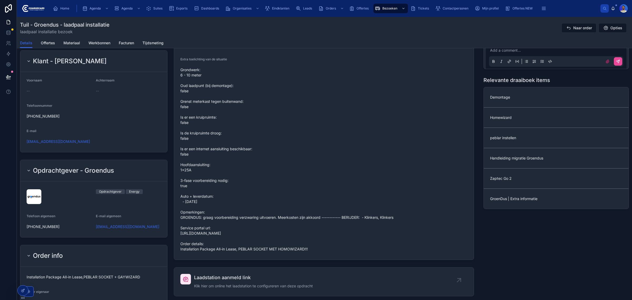
click at [218, 252] on span "Grondwerk: 6 - 10 meter Oud laadpunt (bij demontage): false Grenst meterkast te…" at bounding box center [323, 159] width 287 height 184
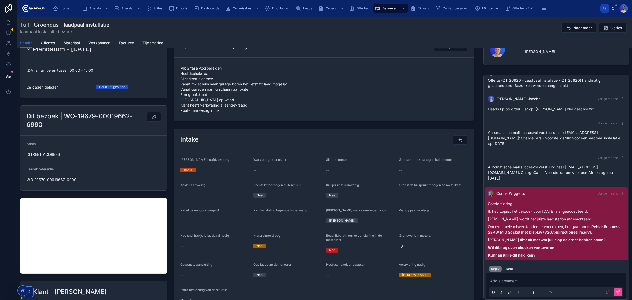
scroll to position [0, 0]
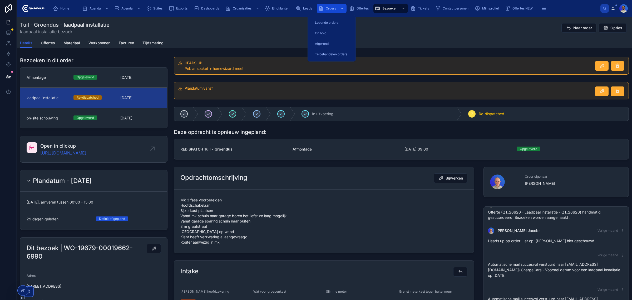
click at [328, 7] on span "Orders" at bounding box center [331, 8] width 10 height 4
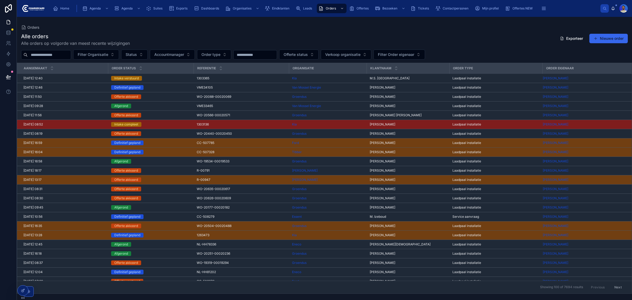
click at [36, 53] on input "text" at bounding box center [49, 54] width 43 height 7
paste input "**********"
type input "**********"
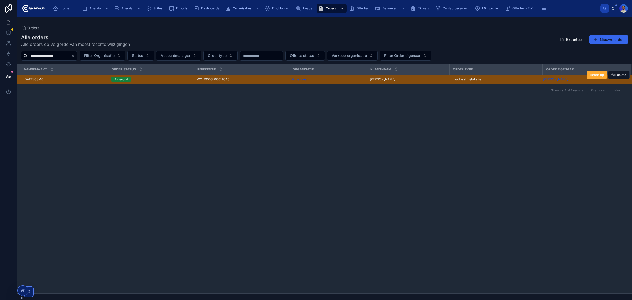
click at [245, 78] on div "WO-19553-00019545 WO-19553-00019545" at bounding box center [241, 79] width 89 height 4
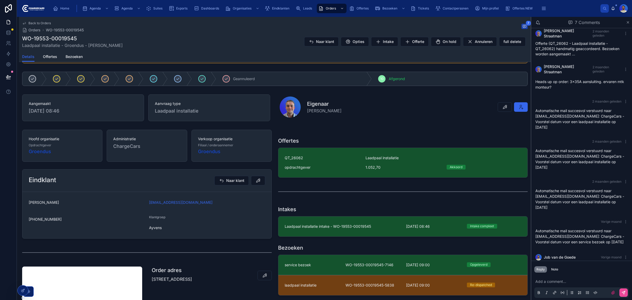
scroll to position [99, 0]
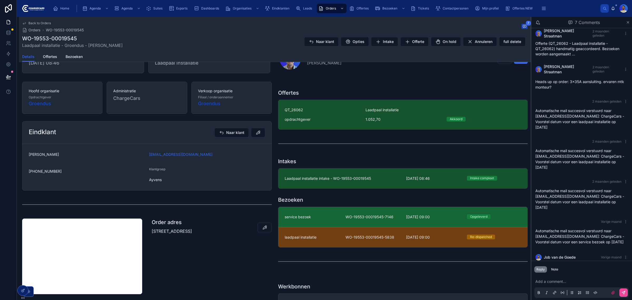
click at [346, 216] on span "WO-19553-00019545-7146" at bounding box center [373, 216] width 55 height 5
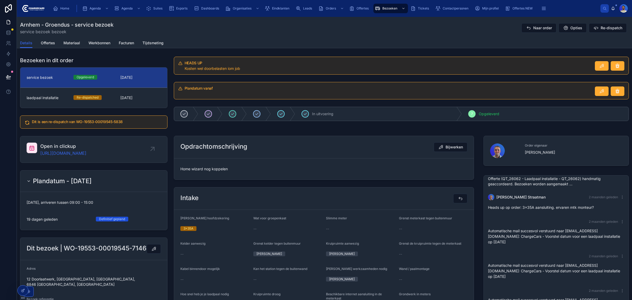
click at [206, 168] on span "Home wizard nog koppelen" at bounding box center [323, 168] width 287 height 5
click at [231, 168] on span "Home wizard nog koppelen" at bounding box center [323, 168] width 287 height 5
click at [240, 167] on span "Home wizard nog koppelen" at bounding box center [323, 168] width 287 height 5
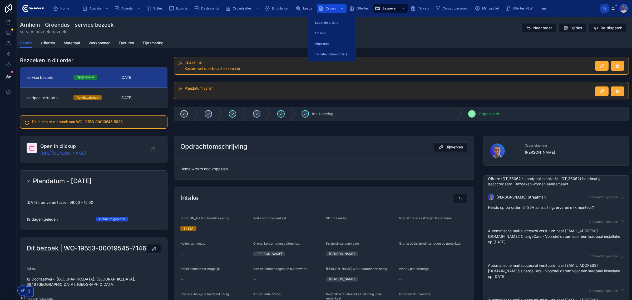
click at [320, 7] on icon "scrollable content" at bounding box center [320, 8] width 5 height 5
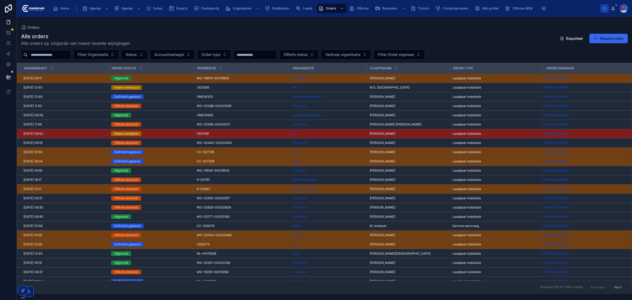
click at [61, 52] on input "text" at bounding box center [49, 54] width 43 height 7
paste input "**********"
type input "**********"
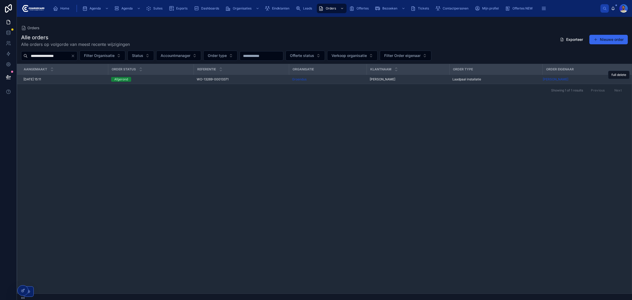
click at [165, 77] on td "Afgerond" at bounding box center [151, 79] width 86 height 9
click at [169, 79] on div "Afgerond" at bounding box center [150, 79] width 79 height 5
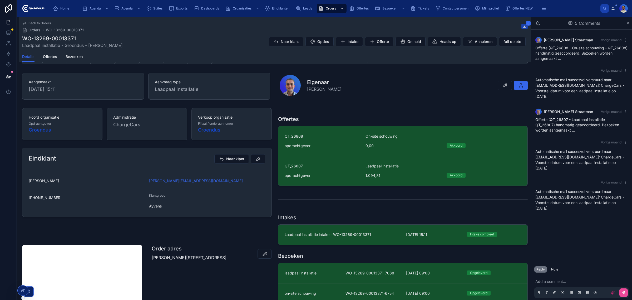
scroll to position [165, 0]
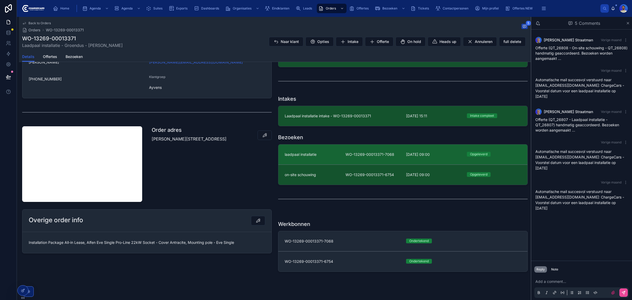
click at [327, 151] on link "laadpaal installatie WO-13269-00013371-7068 28-7-2025 09:00 Opgeleverd" at bounding box center [402, 154] width 249 height 20
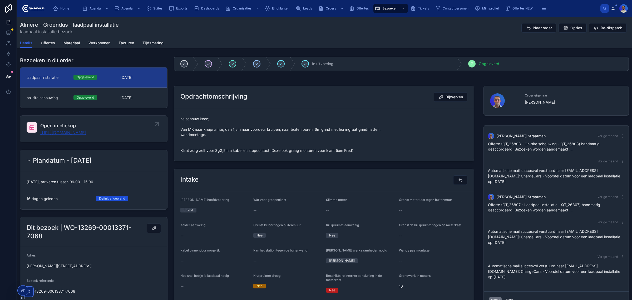
click at [74, 133] on link "https://app.clickup.com/t/86c4dv2uy" at bounding box center [63, 132] width 46 height 6
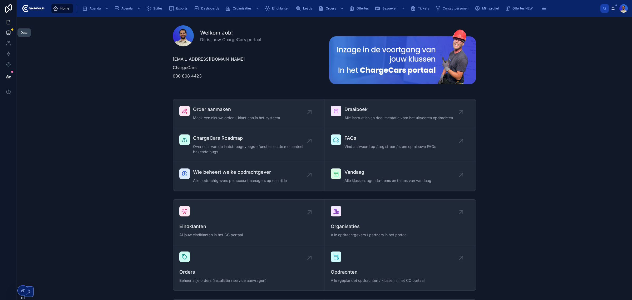
click at [7, 34] on icon at bounding box center [8, 32] width 5 height 5
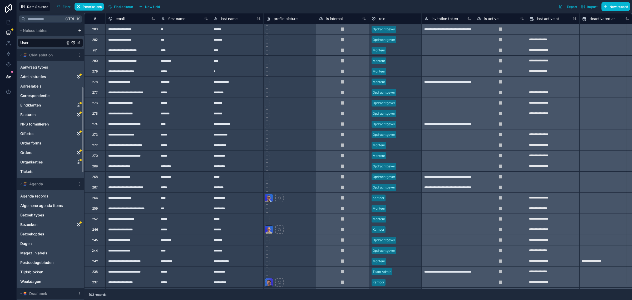
scroll to position [198, 0]
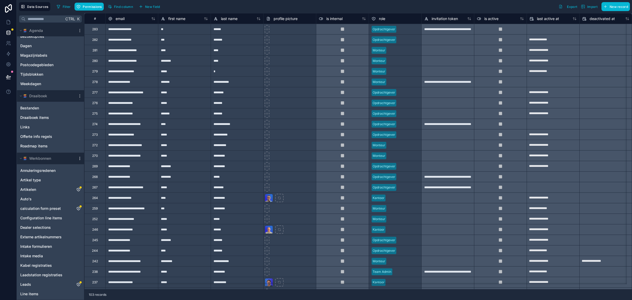
click at [81, 157] on icon "scrollable content" at bounding box center [80, 158] width 4 height 4
click at [96, 179] on span "Queue data sync" at bounding box center [107, 178] width 38 height 4
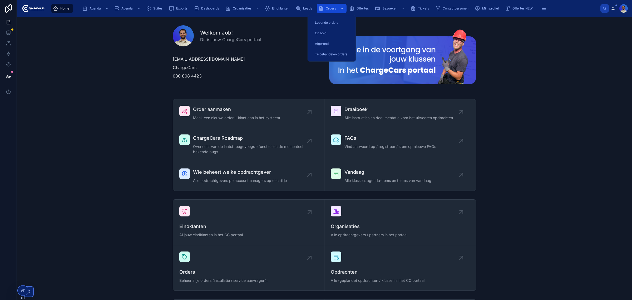
click at [323, 9] on icon "scrollable content" at bounding box center [320, 8] width 5 height 5
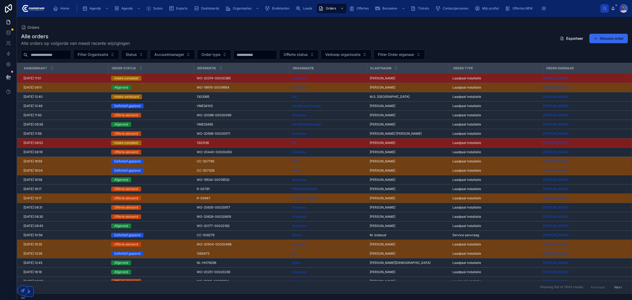
paste input "**********"
type input "**********"
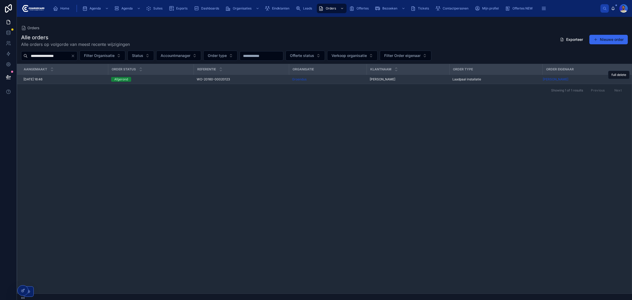
click at [233, 77] on td "WO-20160-00020123 WO-20160-00020123" at bounding box center [241, 79] width 95 height 9
click at [196, 77] on td "WO-20160-00020123 WO-20160-00020123" at bounding box center [241, 79] width 95 height 9
click at [204, 78] on span "WO-20160-00020123" at bounding box center [213, 79] width 33 height 4
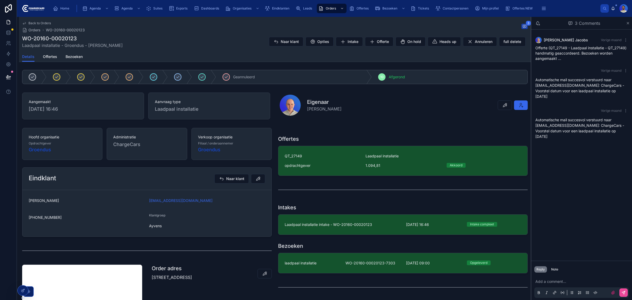
scroll to position [132, 0]
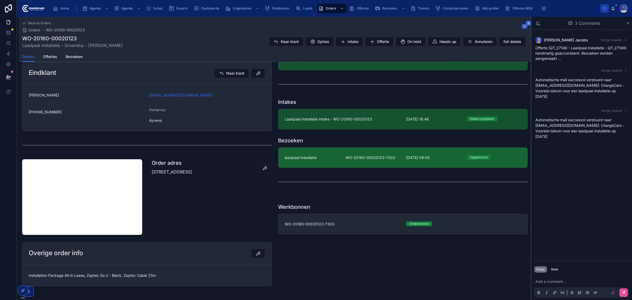
click at [336, 157] on div "laadpaal installatie" at bounding box center [312, 157] width 55 height 5
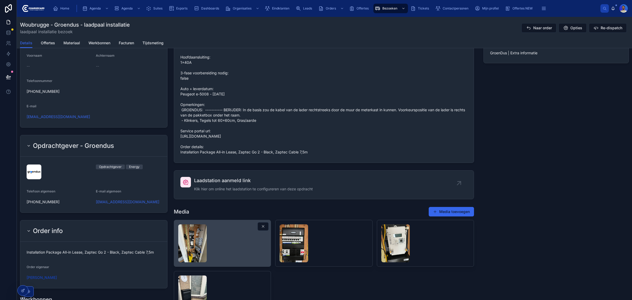
scroll to position [395, 0]
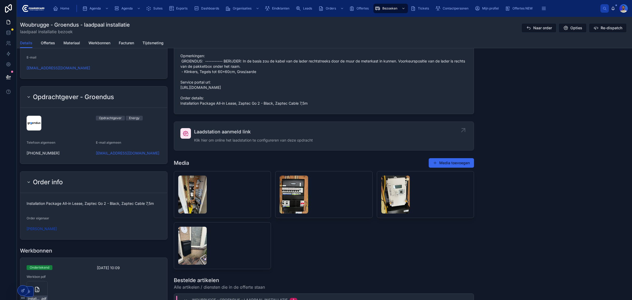
click at [225, 143] on span "Klik hier om online het laadstation te configureren van deze opdracht" at bounding box center [253, 140] width 119 height 5
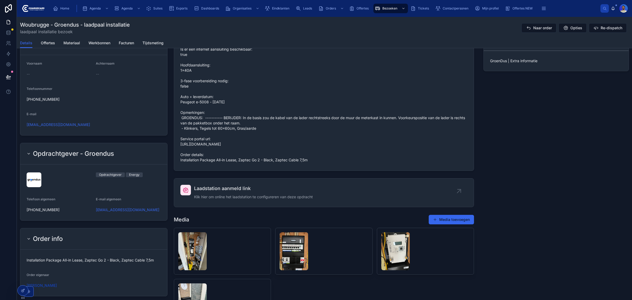
scroll to position [461, 0]
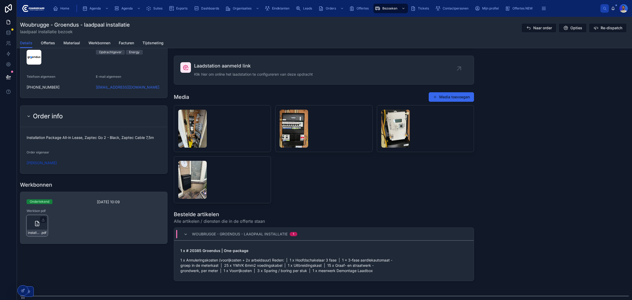
click at [45, 234] on span ".pdf" at bounding box center [44, 232] width 6 height 4
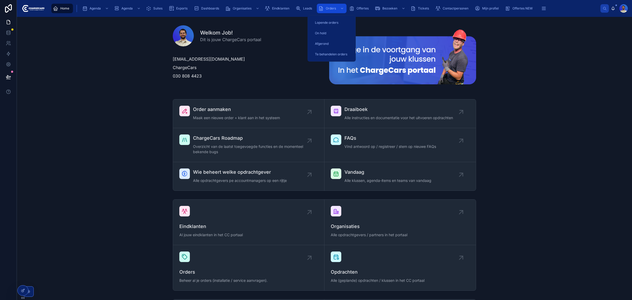
drag, startPoint x: 331, startPoint y: 8, endPoint x: 318, endPoint y: 15, distance: 15.3
click at [331, 8] on span "Orders" at bounding box center [331, 8] width 10 height 4
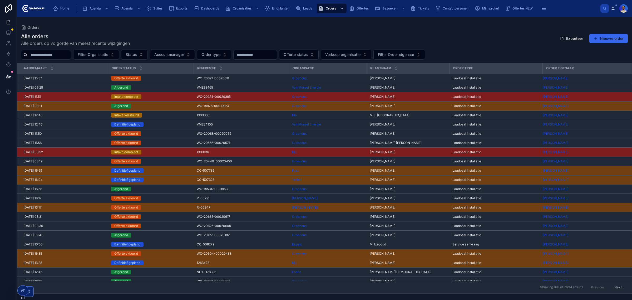
click at [48, 51] on input "text" at bounding box center [49, 54] width 43 height 7
paste input "**********"
type input "**********"
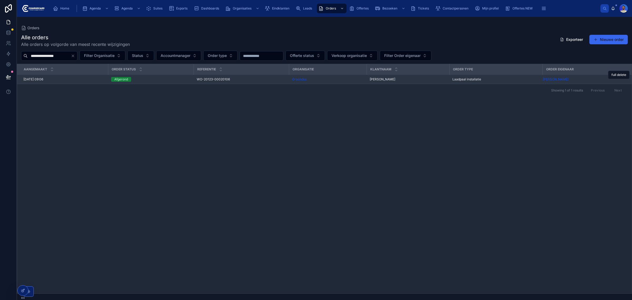
click at [226, 80] on span "WO-20123-00020106" at bounding box center [213, 79] width 33 height 4
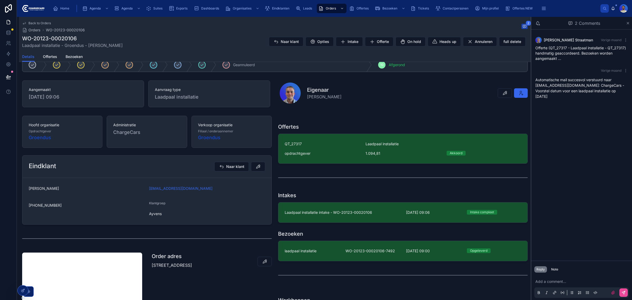
scroll to position [99, 0]
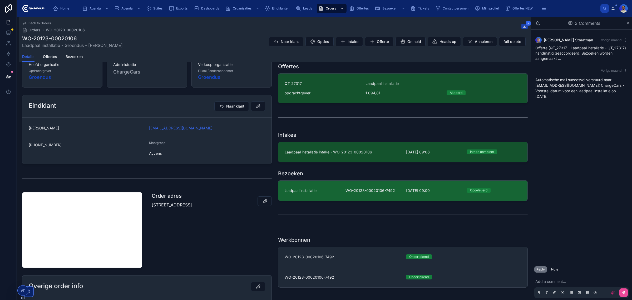
click at [342, 197] on link "laadpaal installatie WO-20123-00020106-7492 [DATE] 09:00 Opgeleverd" at bounding box center [402, 190] width 249 height 20
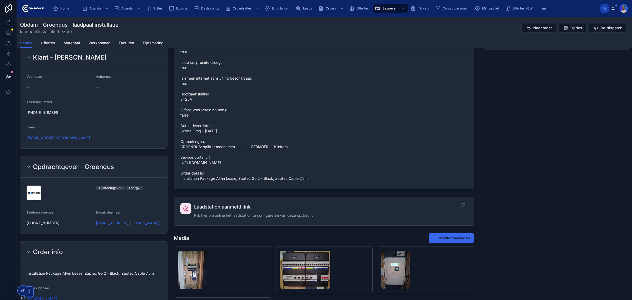
scroll to position [428, 0]
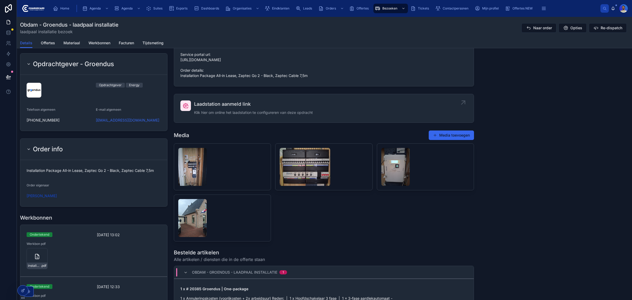
click at [244, 108] on span "Laadstation aanmeld link" at bounding box center [253, 103] width 119 height 7
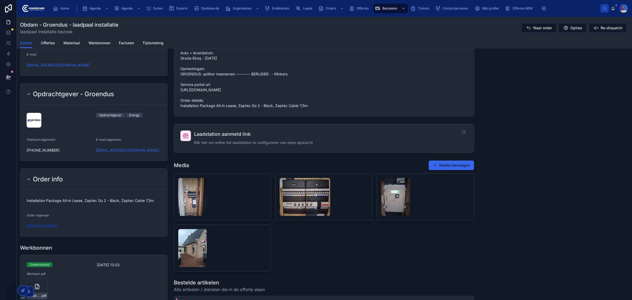
scroll to position [395, 0]
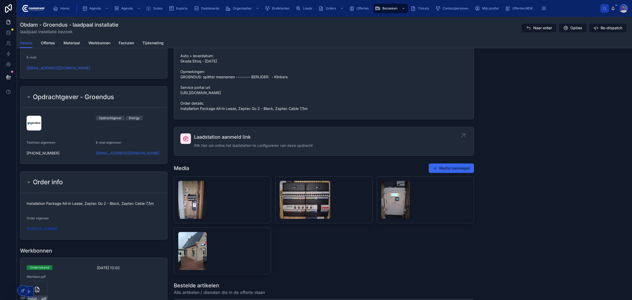
click at [204, 148] on span "Klik hier om online het laadstation te configureren van deze opdracht" at bounding box center [253, 145] width 119 height 5
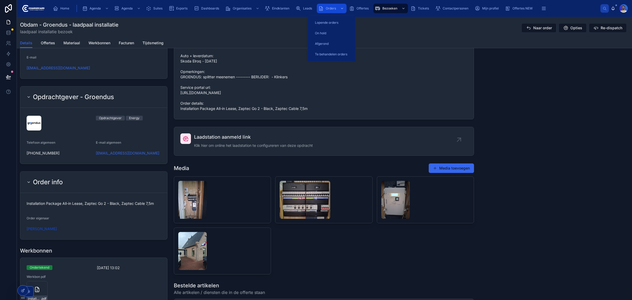
click at [324, 8] on div "Orders" at bounding box center [331, 8] width 27 height 8
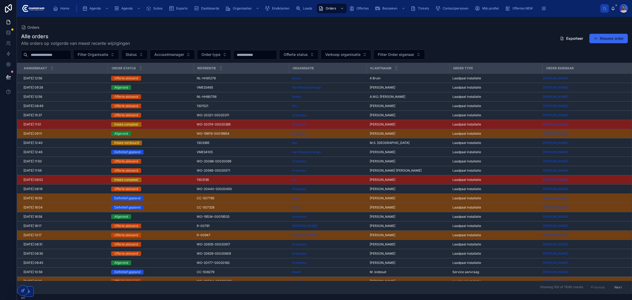
click at [49, 55] on input "text" at bounding box center [49, 54] width 43 height 7
paste input "**********"
type input "**********"
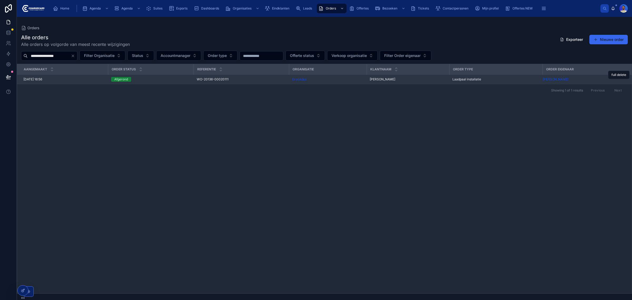
click at [212, 81] on span "WO-20136-00020111" at bounding box center [213, 79] width 32 height 4
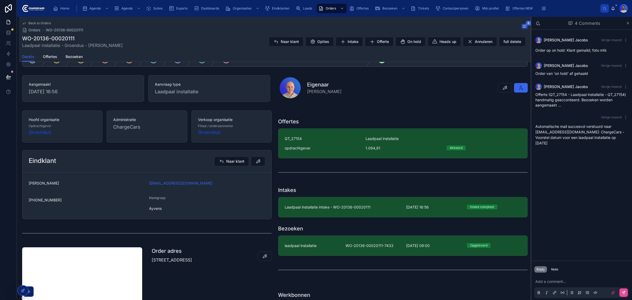
scroll to position [99, 0]
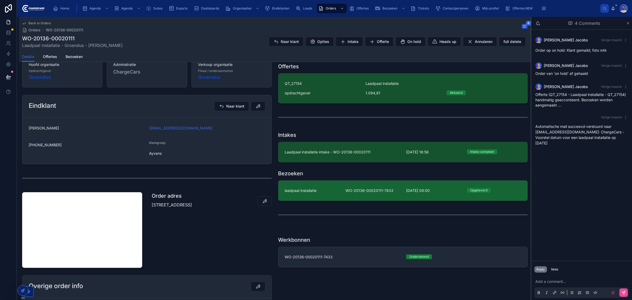
click at [308, 183] on link "laadpaal installatie WO-20136-00020111-7433 30-7-2025 09:00 Opgeleverd" at bounding box center [402, 190] width 249 height 20
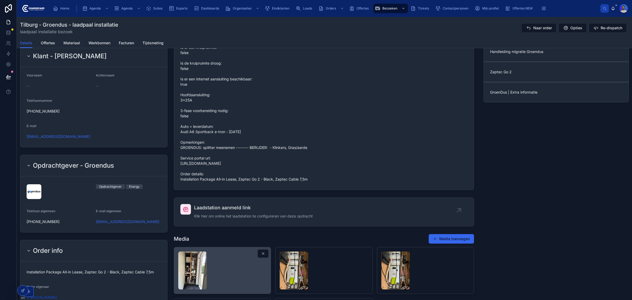
scroll to position [395, 0]
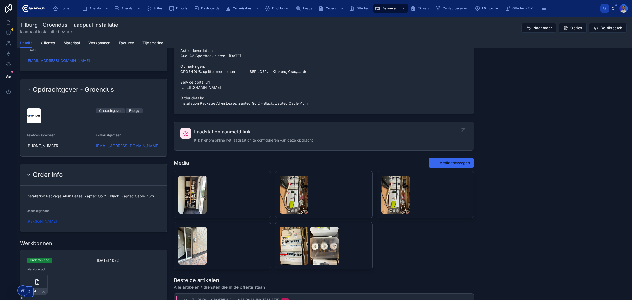
click at [233, 135] on span "Laadstation aanmeld link" at bounding box center [253, 131] width 119 height 7
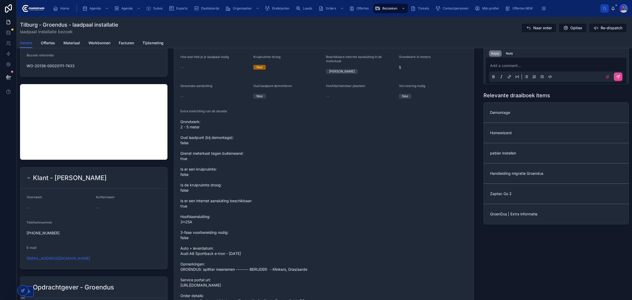
scroll to position [33, 0]
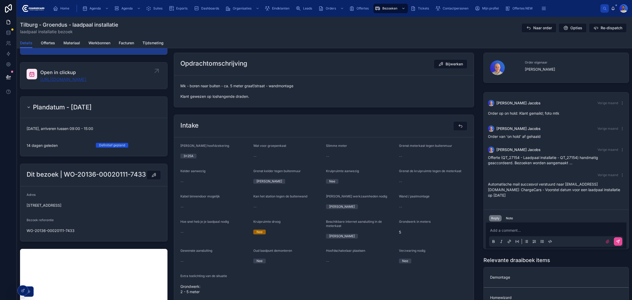
click at [67, 76] on link "https://app.clickup.com/t/86c4n87wg" at bounding box center [63, 79] width 46 height 6
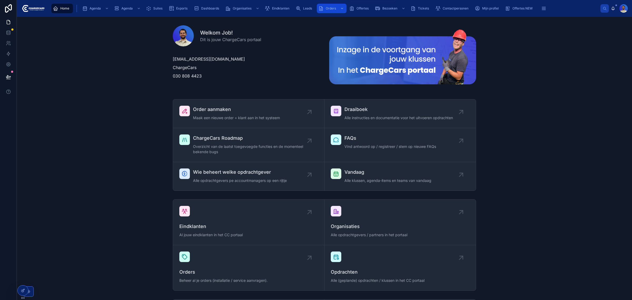
click at [330, 9] on span "Orders" at bounding box center [331, 8] width 10 height 4
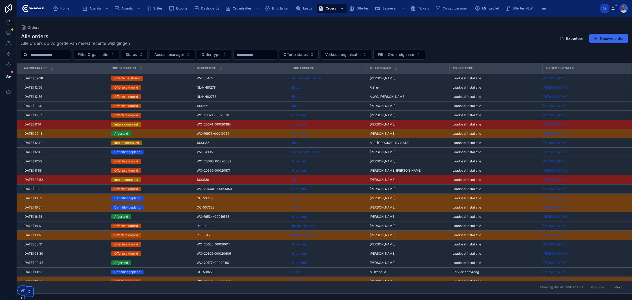
click at [53, 56] on input "text" at bounding box center [49, 54] width 43 height 7
paste input "**********"
type input "**********"
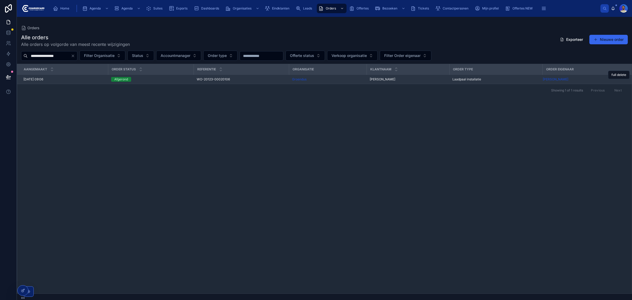
click at [213, 78] on span "WO-20123-00020106" at bounding box center [213, 79] width 33 height 4
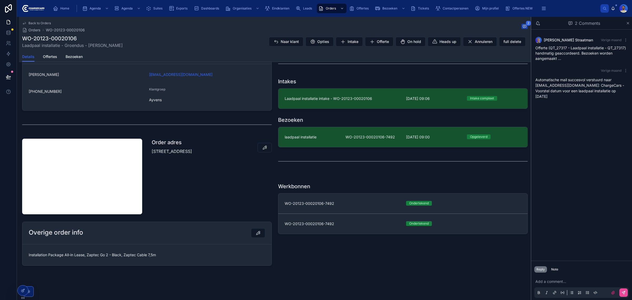
scroll to position [154, 0]
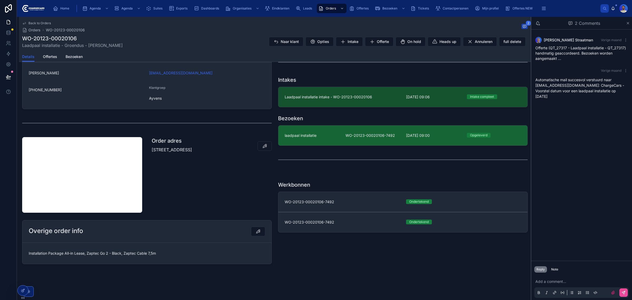
click at [318, 129] on link "laadpaal installatie WO-20123-00020106-7492 [DATE] 09:00 Opgeleverd" at bounding box center [402, 135] width 249 height 20
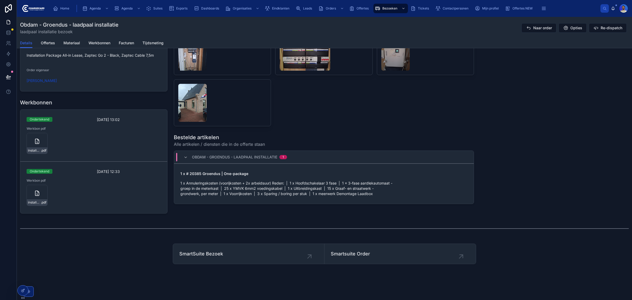
scroll to position [544, 0]
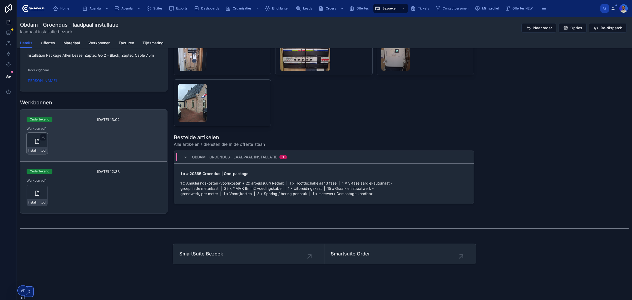
click at [36, 148] on div "installatie-werkbon_wo-20123-00020106-7492_undefined-ilonka-valkering_86c4npt6r…" at bounding box center [37, 150] width 21 height 6
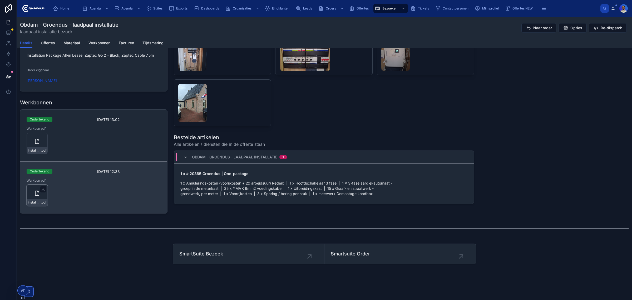
click at [27, 194] on div "installatie-werkbon_wo-20123-00020106-7492_undefined-ilonka-valkering_86c4npt6r…" at bounding box center [37, 195] width 21 height 21
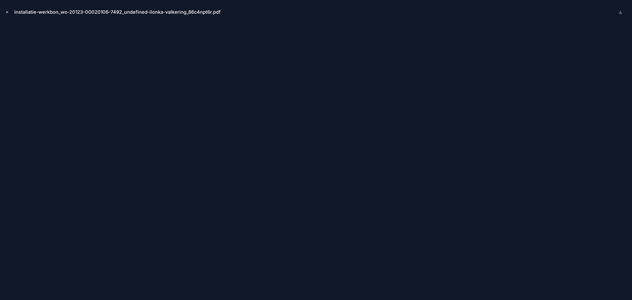
click at [6, 10] on button "Close modal" at bounding box center [7, 12] width 6 height 6
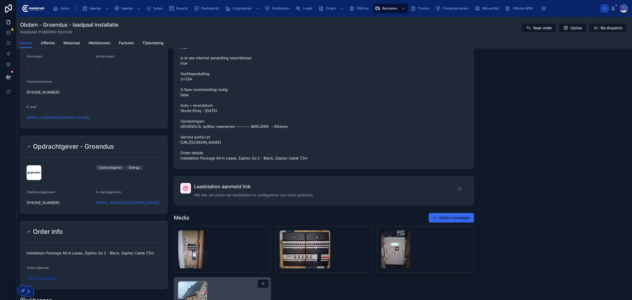
scroll to position [461, 0]
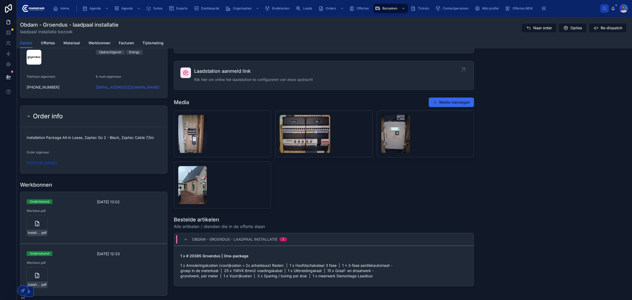
click at [230, 90] on link "Laadstation aanmeld link Klik hier om online het laadstation te configureren va…" at bounding box center [324, 75] width 300 height 28
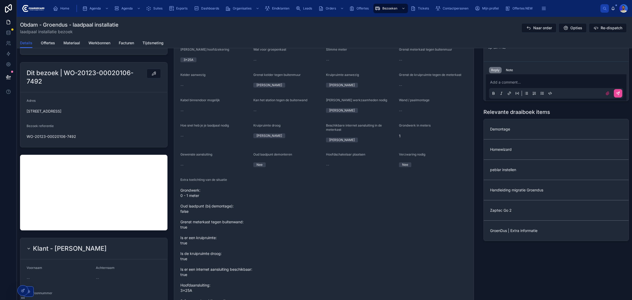
scroll to position [132, 0]
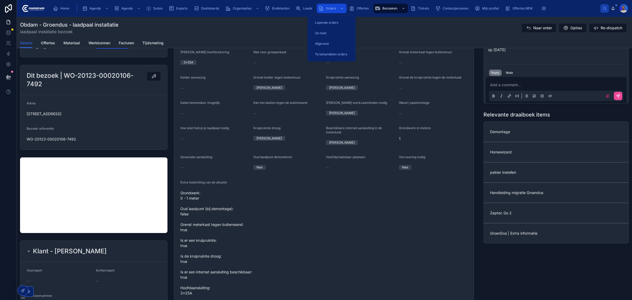
click at [330, 9] on span "Orders" at bounding box center [331, 8] width 10 height 4
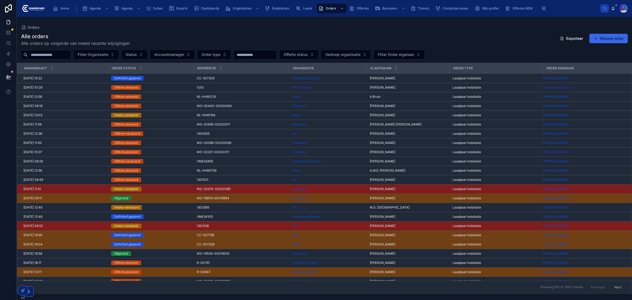
click at [48, 54] on input "text" at bounding box center [49, 54] width 43 height 7
paste input "**********"
type input "**********"
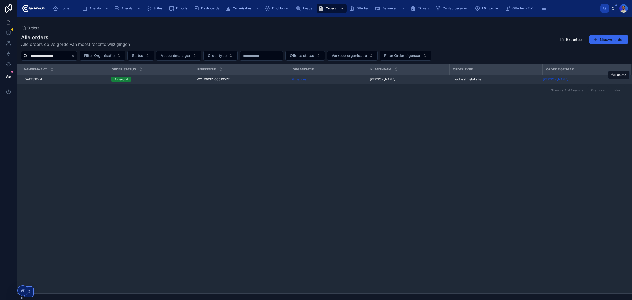
click at [173, 82] on td "Afgerond" at bounding box center [151, 79] width 86 height 9
click at [176, 78] on div "Afgerond" at bounding box center [150, 79] width 79 height 5
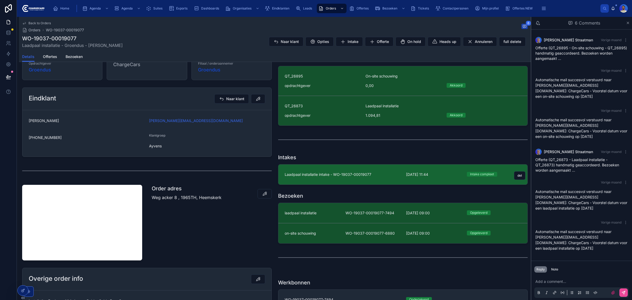
scroll to position [165, 0]
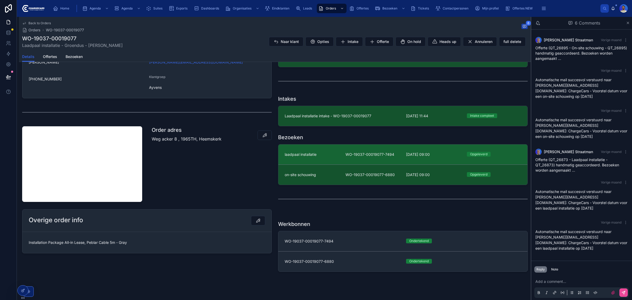
click at [319, 154] on div "laadpaal installatie" at bounding box center [312, 154] width 55 height 5
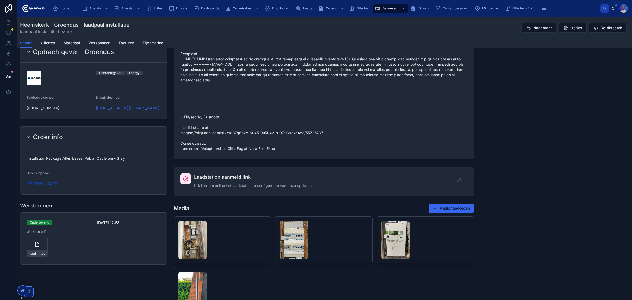
scroll to position [527, 0]
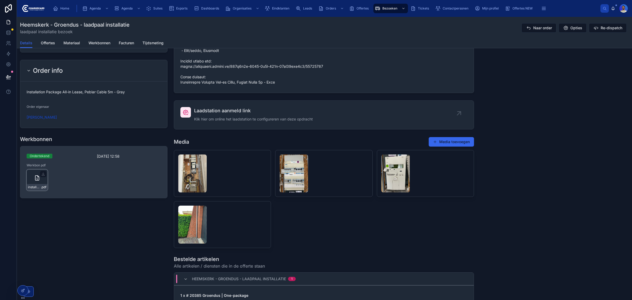
click at [35, 180] on icon at bounding box center [37, 177] width 4 height 5
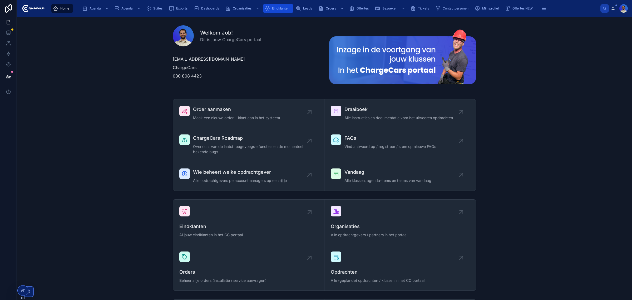
click at [277, 8] on span "Eindklanten" at bounding box center [280, 8] width 17 height 4
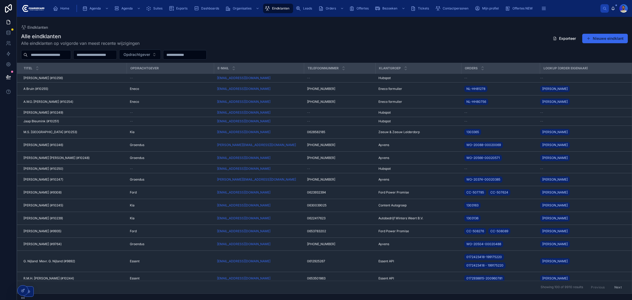
click at [32, 53] on input "text" at bounding box center [49, 54] width 43 height 7
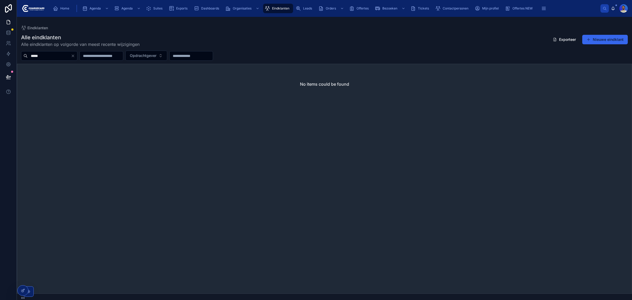
type input "*****"
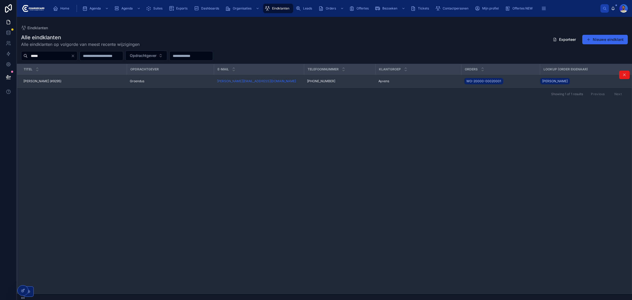
click at [74, 80] on div "Patrick Rosbach (#9295) Patrick Rosbach (#9295)" at bounding box center [73, 81] width 100 height 4
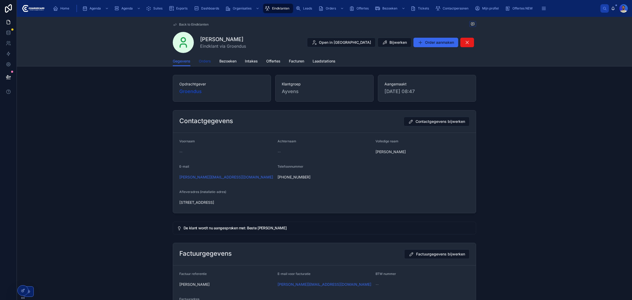
drag, startPoint x: 193, startPoint y: 65, endPoint x: 206, endPoint y: 60, distance: 14.4
click at [193, 65] on div "Gegevens Orders Bezoeken Intakes Offertes Facturen Laadstations" at bounding box center [324, 61] width 303 height 10
click at [206, 60] on span "Orders" at bounding box center [205, 60] width 12 height 5
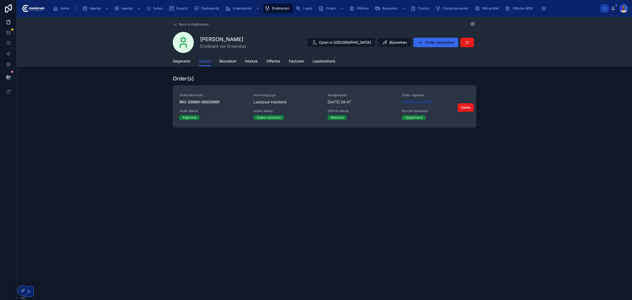
click at [356, 101] on span "21-7-2025 08:47" at bounding box center [362, 101] width 68 height 5
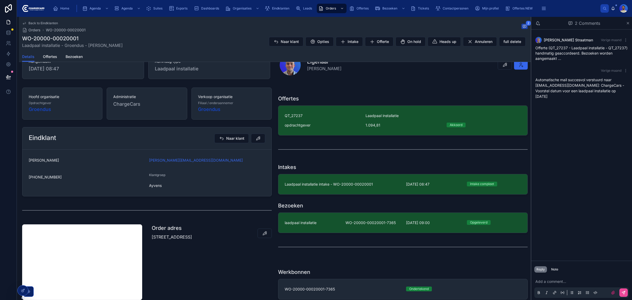
scroll to position [132, 0]
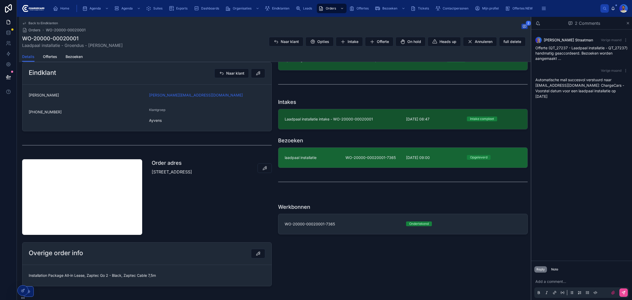
click at [314, 160] on span "laadpaal installatie" at bounding box center [301, 157] width 32 height 5
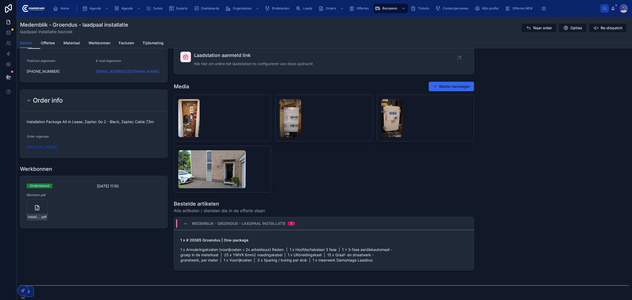
scroll to position [527, 0]
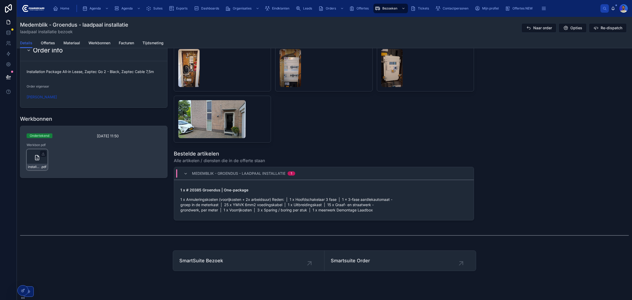
click at [40, 170] on div "installatie-werkbon_wo-20000-00020001-7365_undefined-patrick-rosbach_86c4mfg1b …" at bounding box center [37, 167] width 21 height 6
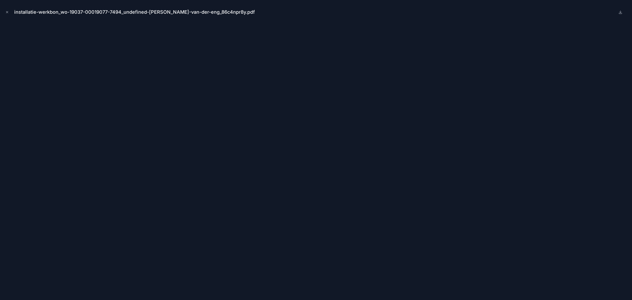
scroll to position [13, 0]
click at [7, 9] on button "Close modal" at bounding box center [7, 12] width 6 height 6
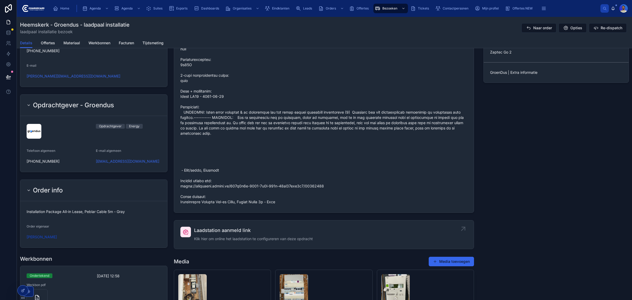
scroll to position [478, 0]
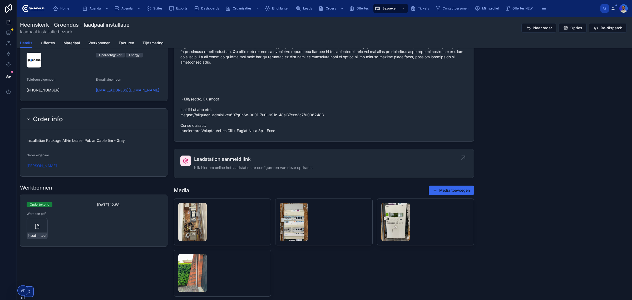
click at [217, 158] on link "Laadstation aanmeld link Klik hier om online het laadstation te configureren va…" at bounding box center [324, 163] width 300 height 28
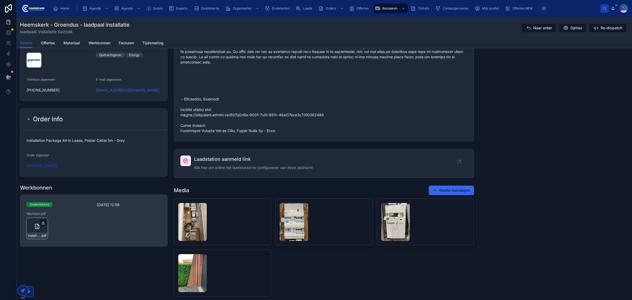
click at [41, 224] on icon at bounding box center [43, 222] width 4 height 4
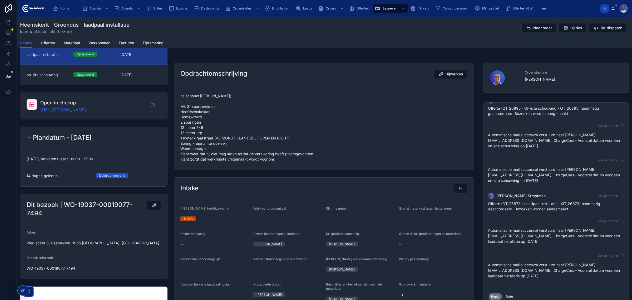
scroll to position [33, 0]
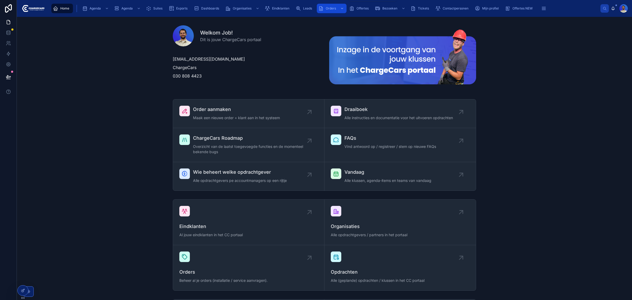
click at [323, 8] on icon "scrollable content" at bounding box center [320, 8] width 5 height 5
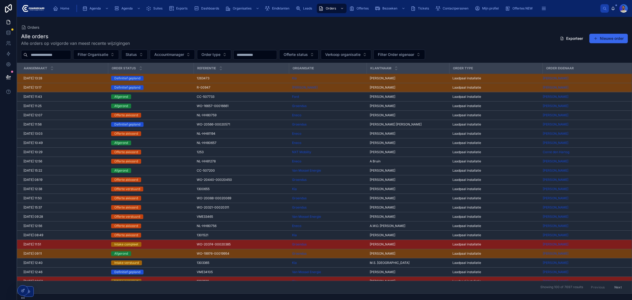
click at [65, 59] on div at bounding box center [46, 54] width 50 height 9
click at [63, 53] on input "text" at bounding box center [49, 54] width 43 height 7
paste input "**********"
type input "**********"
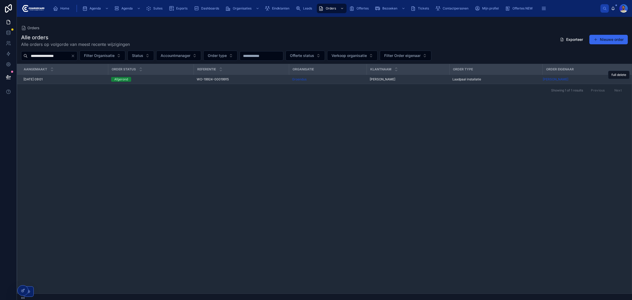
click at [111, 80] on span "Afgerond" at bounding box center [121, 79] width 20 height 5
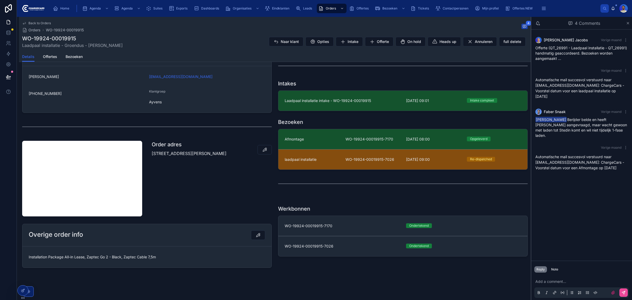
scroll to position [154, 0]
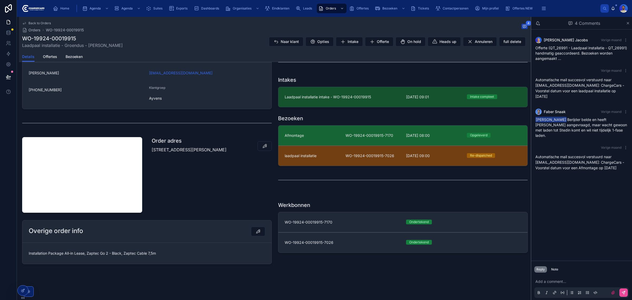
click at [322, 135] on div "Afmontage" at bounding box center [312, 135] width 55 height 5
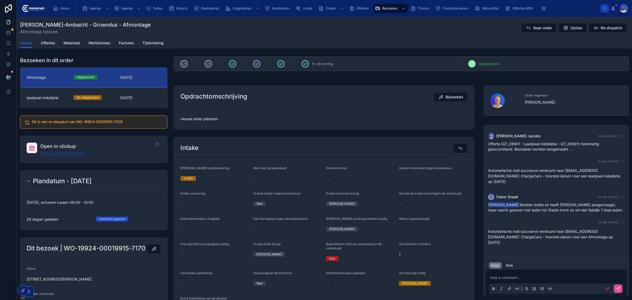
click at [86, 152] on link "https://app.clickup.com/t/86c4g3054" at bounding box center [63, 153] width 46 height 6
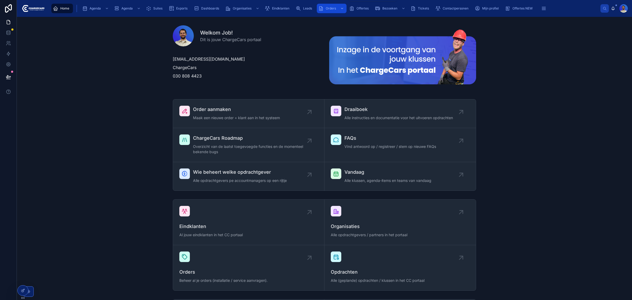
click at [328, 4] on div "Orders" at bounding box center [331, 8] width 27 height 8
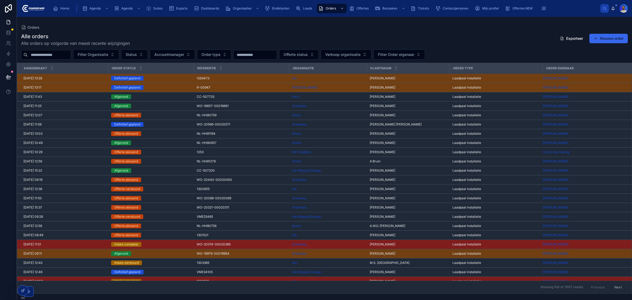
click at [61, 58] on input "text" at bounding box center [49, 54] width 43 height 7
type input "*****"
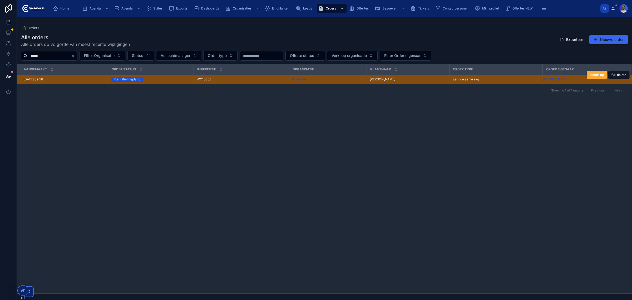
click at [254, 78] on div "WO18063 WO18063" at bounding box center [241, 79] width 89 height 4
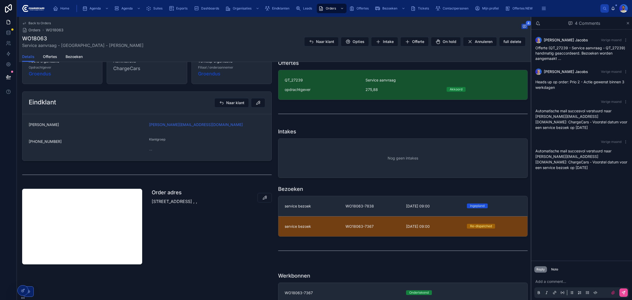
scroll to position [165, 0]
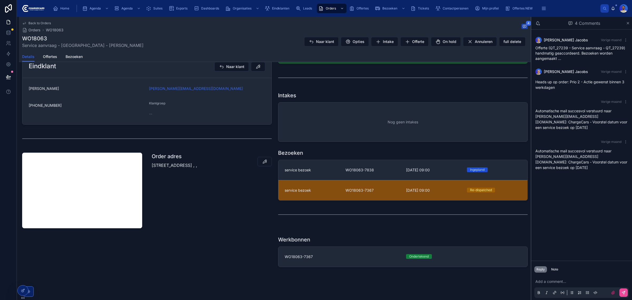
click at [334, 188] on div "service bezoek" at bounding box center [312, 190] width 55 height 5
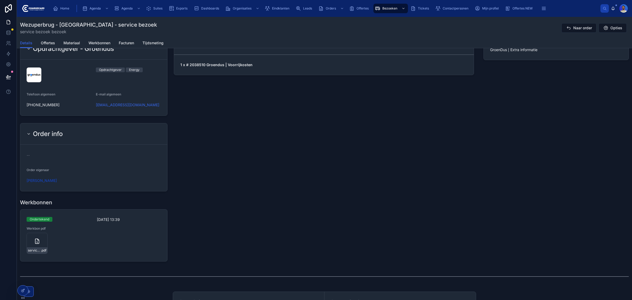
scroll to position [505, 0]
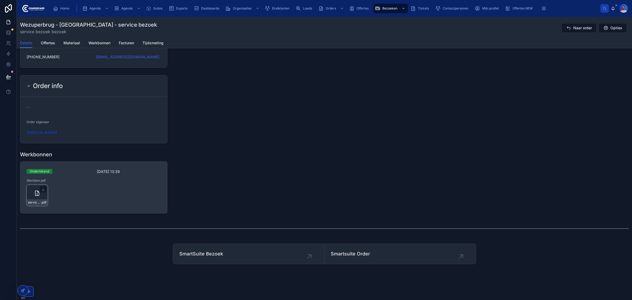
click at [39, 196] on icon at bounding box center [37, 193] width 6 height 6
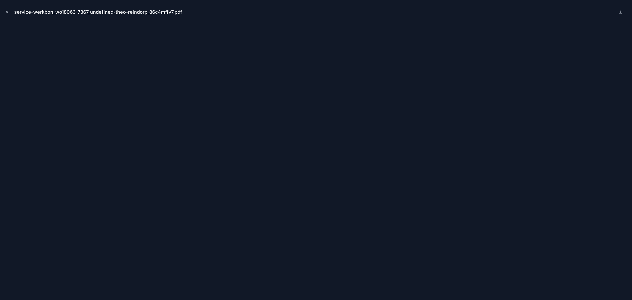
drag, startPoint x: 7, startPoint y: 11, endPoint x: 84, endPoint y: 28, distance: 79.0
click at [7, 11] on icon "Close modal" at bounding box center [7, 12] width 4 height 4
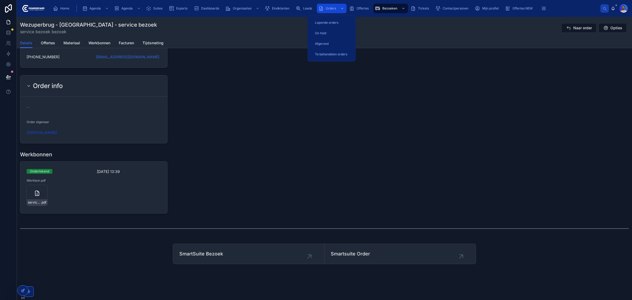
click at [327, 8] on span "Orders" at bounding box center [331, 8] width 10 height 4
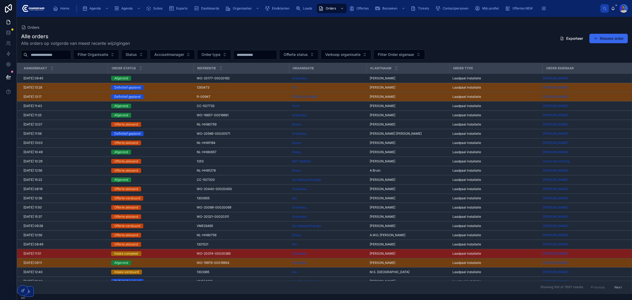
click at [59, 56] on input "text" at bounding box center [49, 54] width 43 height 7
paste input "**********"
type input "**********"
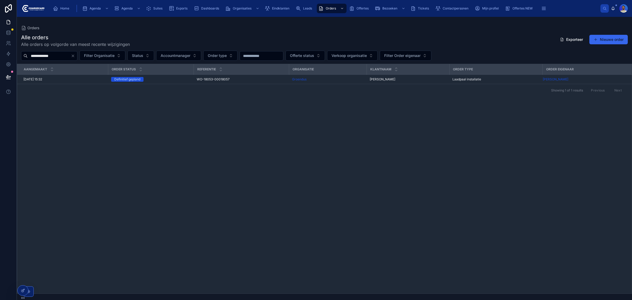
click at [226, 84] on div "Showing 1 of 1 results Previous Next" at bounding box center [324, 90] width 615 height 13
click at [213, 77] on span "WO-18053-00018057" at bounding box center [213, 79] width 33 height 4
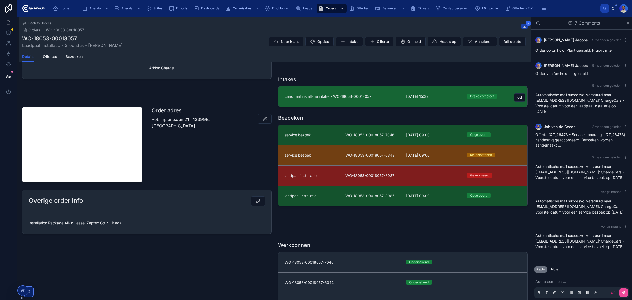
scroll to position [109, 0]
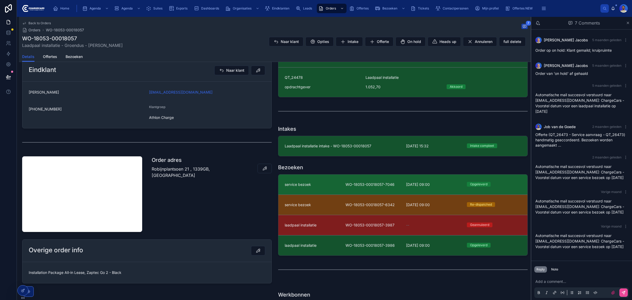
click at [369, 187] on span "WO-18053-00018057-7046" at bounding box center [373, 184] width 55 height 5
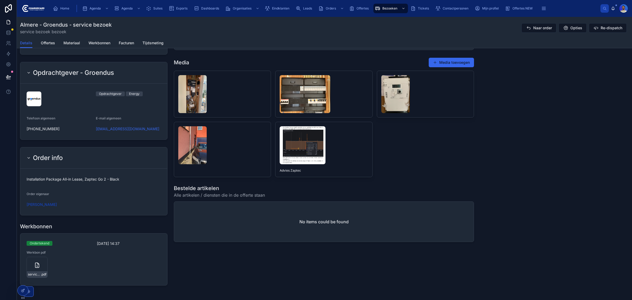
scroll to position [573, 0]
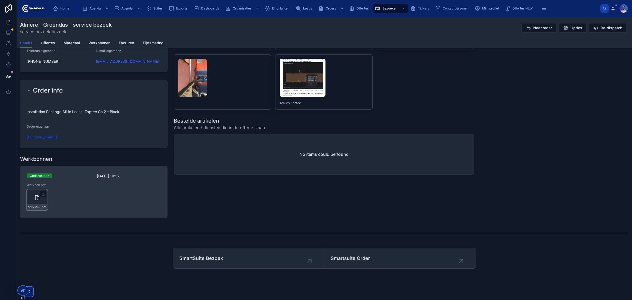
click at [35, 205] on span "service-werkbon_wo-18053-00018057-7046_undefined-jill-kabbedijk_86c4d5zw8" at bounding box center [34, 207] width 13 height 4
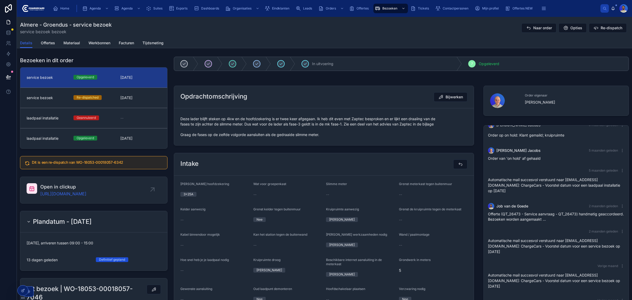
click at [210, 124] on span "Deze lader blijft steken op 4kw en de hoofdzekering is er twee keer afgegaan. I…" at bounding box center [323, 126] width 287 height 21
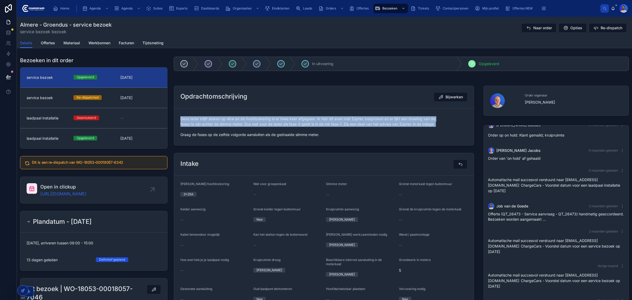
click at [210, 124] on span "Deze lader blijft steken op 4kw en de hoofdzekering is er twee keer afgegaan. I…" at bounding box center [323, 126] width 287 height 21
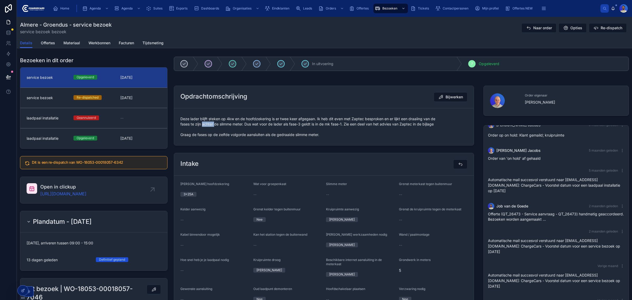
click at [210, 124] on span "Deze lader blijft steken op 4kw en de hoofdzekering is er twee keer afgegaan. I…" at bounding box center [323, 126] width 287 height 21
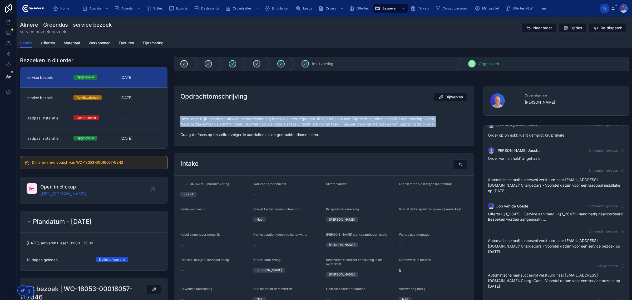
click at [210, 124] on span "Deze lader blijft steken op 4kw en de hoofdzekering is er twee keer afgegaan. I…" at bounding box center [323, 126] width 287 height 21
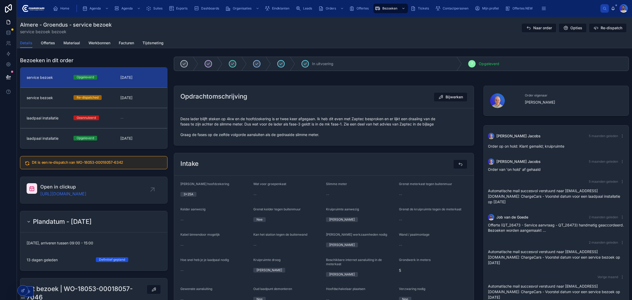
scroll to position [11, 0]
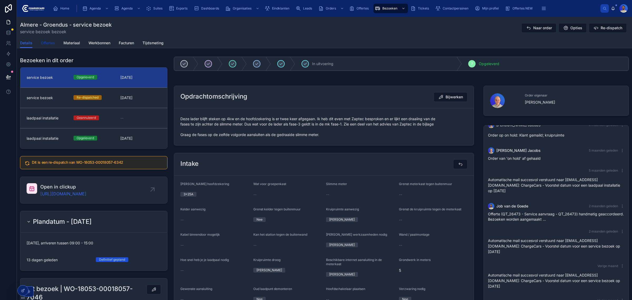
click at [51, 44] on span "Offertes" at bounding box center [48, 42] width 14 height 5
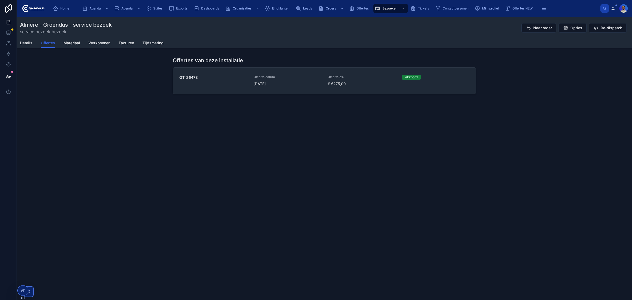
click at [305, 101] on div "Almere - Groendus - service bezoek service bezoek bezoek Naar order Opties Re-d…" at bounding box center [324, 73] width 615 height 113
click at [29, 41] on span "Details" at bounding box center [26, 42] width 12 height 5
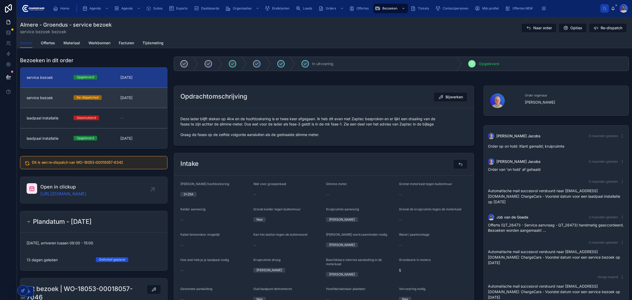
scroll to position [11, 0]
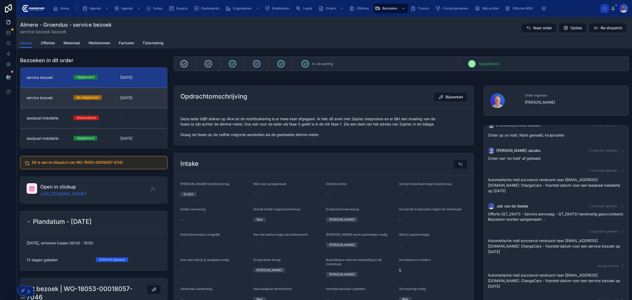
click at [135, 94] on link "service bezoek Re-dispatched 23-6-2025" at bounding box center [93, 97] width 147 height 20
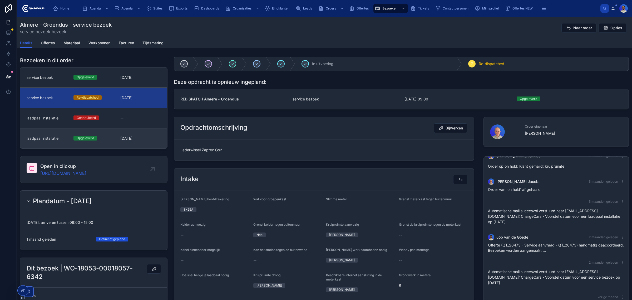
click at [134, 142] on link "laadpaal installatie Opgeleverd 24-3-2025" at bounding box center [93, 138] width 147 height 20
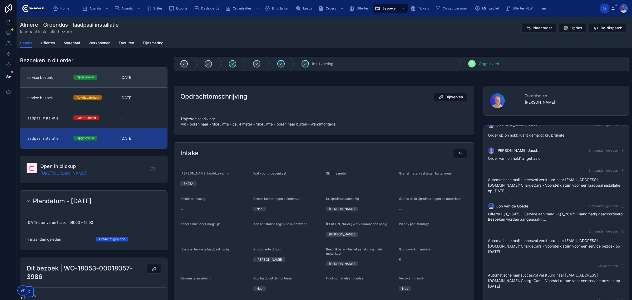
click at [107, 79] on div "Opgeleverd" at bounding box center [93, 77] width 41 height 5
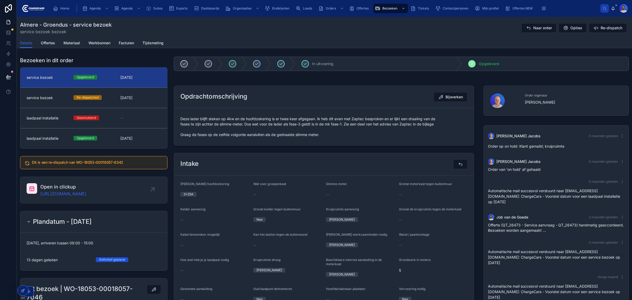
scroll to position [11, 0]
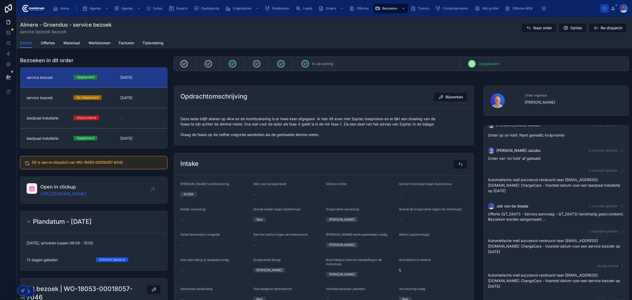
click at [247, 136] on span "Deze lader blijft steken op 4kw en de hoofdzekering is er twee keer afgegaan. I…" at bounding box center [323, 126] width 287 height 21
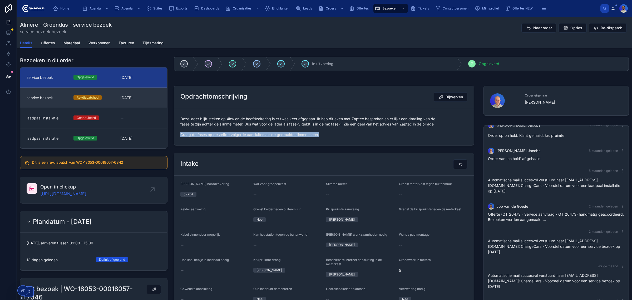
click at [137, 103] on link "service bezoek Re-dispatched 23-6-2025" at bounding box center [93, 97] width 147 height 20
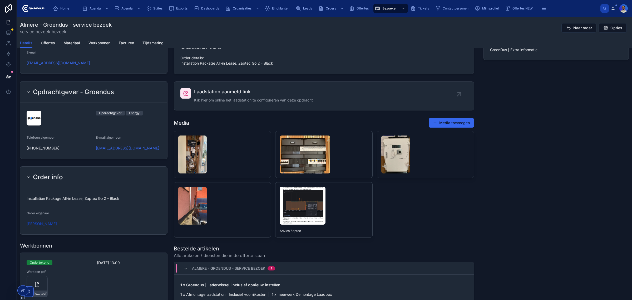
scroll to position [558, 0]
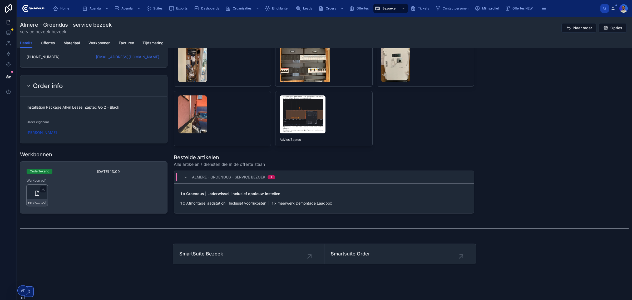
click at [37, 192] on div "service-werkbon_wo-18053-00018057-6342_undefined-jill-kabbedijk_86c42je9y .pdf" at bounding box center [37, 195] width 21 height 21
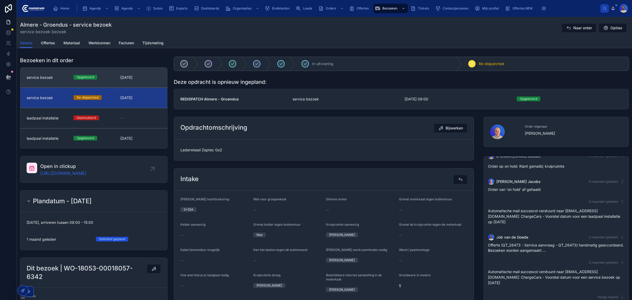
click at [151, 81] on link "service bezoek Opgeleverd 31-7-2025" at bounding box center [93, 77] width 147 height 20
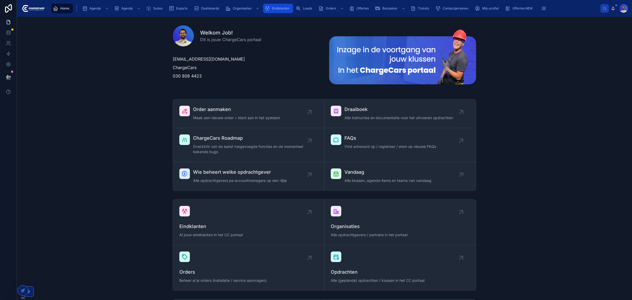
click at [268, 4] on div "Eindklanten" at bounding box center [278, 8] width 27 height 8
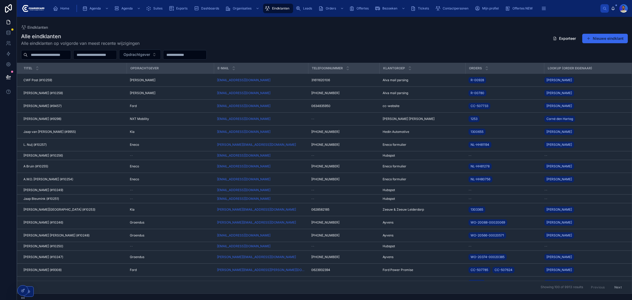
click at [64, 55] on input "text" at bounding box center [49, 54] width 43 height 7
type input "**********"
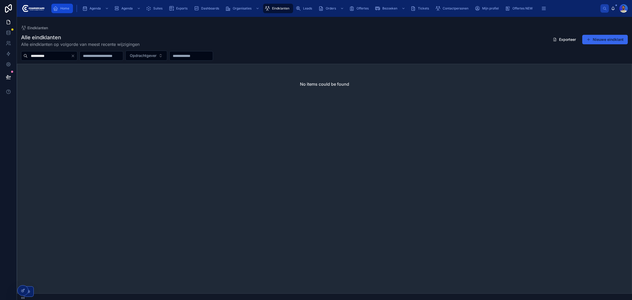
click at [56, 9] on icon "scrollable content" at bounding box center [55, 8] width 5 height 5
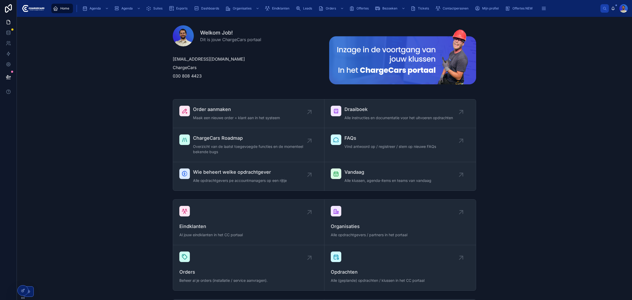
click at [99, 88] on div "Welkom Job! Dit is jouw ChargeCars portaal job@chargecars.nl ChargeCars 030 808…" at bounding box center [324, 57] width 607 height 72
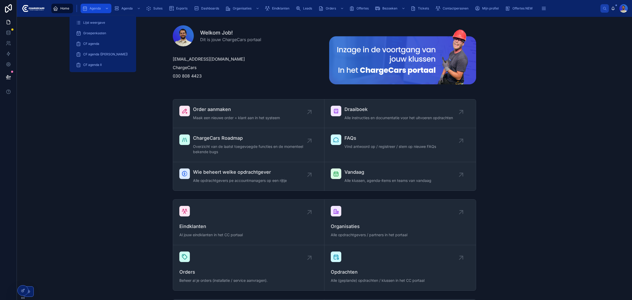
click at [90, 8] on span "Agenda" at bounding box center [95, 8] width 11 height 4
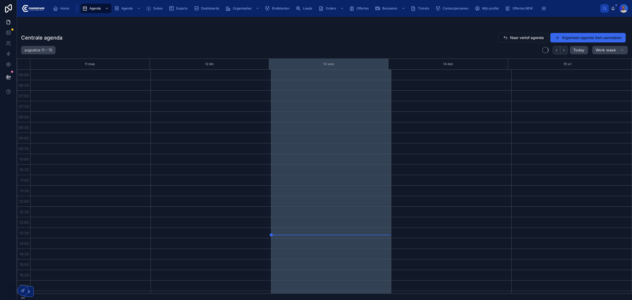
scroll to position [71, 0]
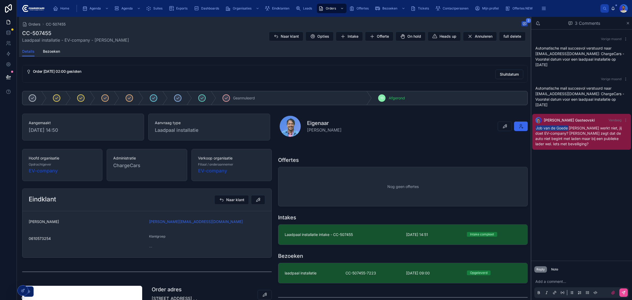
scroll to position [132, 0]
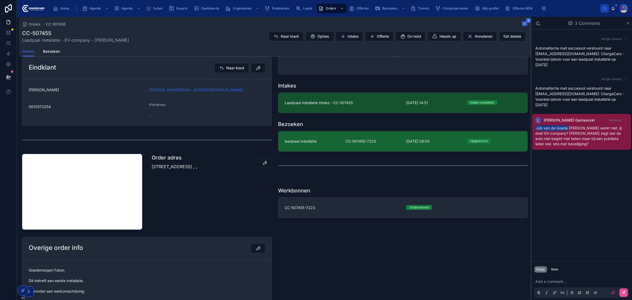
click at [333, 143] on div "laadpaal installatie" at bounding box center [312, 141] width 55 height 5
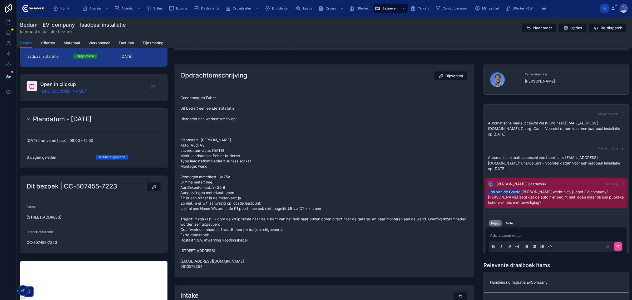
scroll to position [33, 0]
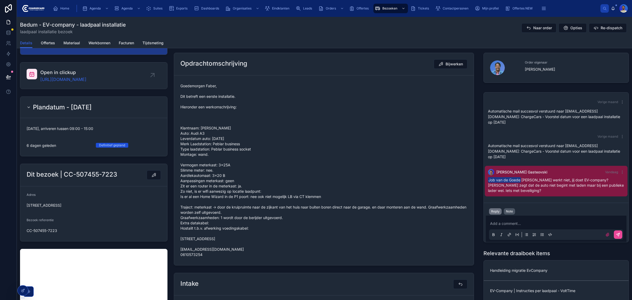
click at [504, 208] on button "Note" at bounding box center [509, 211] width 11 height 6
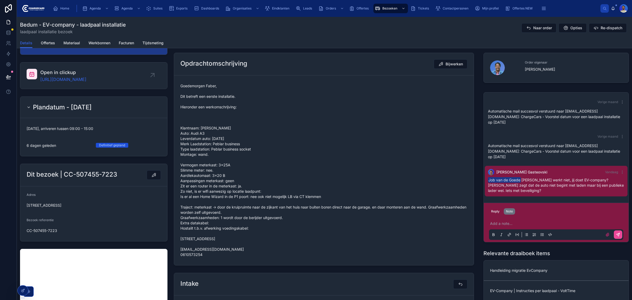
click at [508, 221] on p at bounding box center [557, 223] width 134 height 5
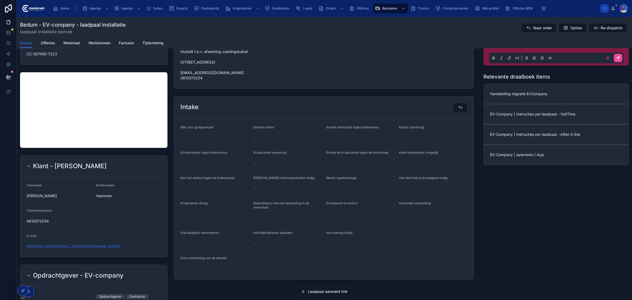
scroll to position [230, 0]
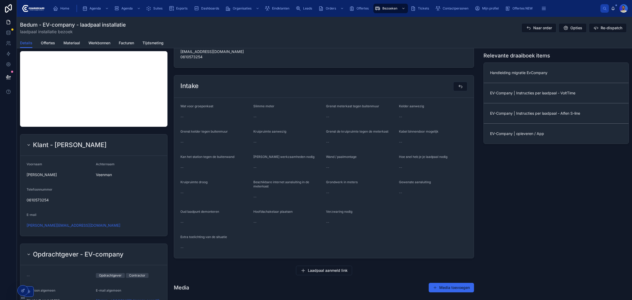
click at [69, 142] on h2 "Klant - [PERSON_NAME]" at bounding box center [70, 145] width 74 height 8
drag, startPoint x: 135, startPoint y: 148, endPoint x: 56, endPoint y: 147, distance: 78.5
click at [56, 147] on div "Klant - [PERSON_NAME]" at bounding box center [94, 145] width 134 height 8
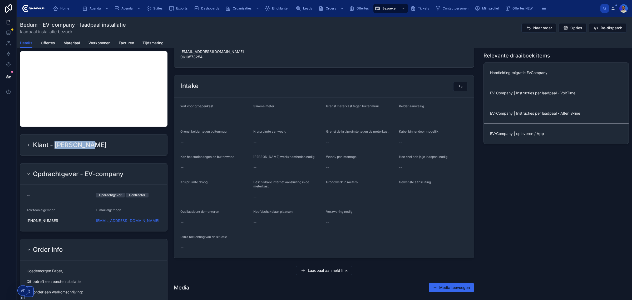
copy h2 "[PERSON_NAME]"
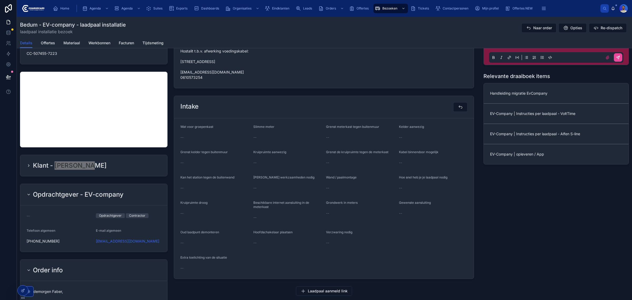
scroll to position [263, 0]
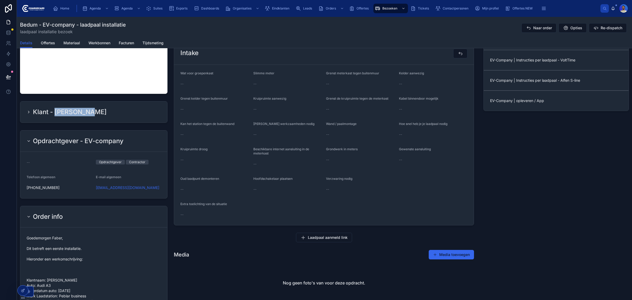
click at [45, 103] on div "Klant - [PERSON_NAME]" at bounding box center [93, 111] width 147 height 21
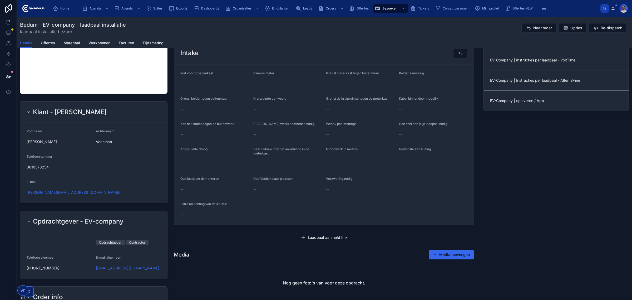
click at [44, 109] on h2 "Klant - [PERSON_NAME]" at bounding box center [70, 112] width 74 height 8
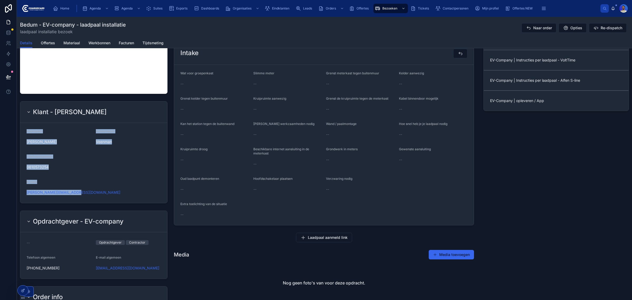
drag, startPoint x: 24, startPoint y: 130, endPoint x: 93, endPoint y: 190, distance: 91.8
click at [93, 190] on form "Voornaam [PERSON_NAME] Veenman Telefoonnummer 0610573254 E-mail [PERSON_NAME][E…" at bounding box center [93, 163] width 147 height 80
copy form "Voornaam [PERSON_NAME] Veenman Telefoonnummer 0610573254 E-mail [PERSON_NAME][E…"
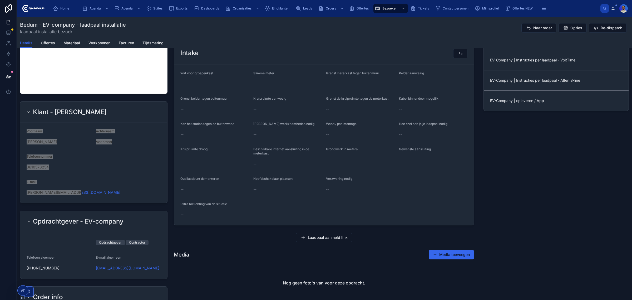
scroll to position [99, 0]
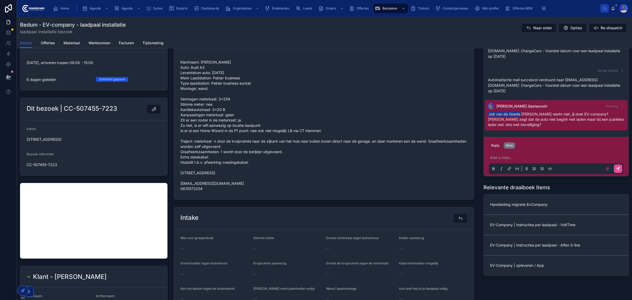
click at [95, 138] on span "[STREET_ADDRESS]" at bounding box center [94, 139] width 134 height 5
copy span "[STREET_ADDRESS]"
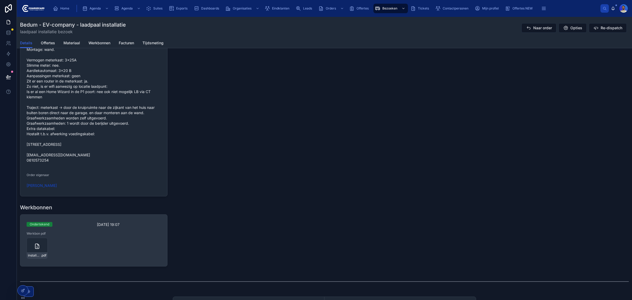
scroll to position [659, 0]
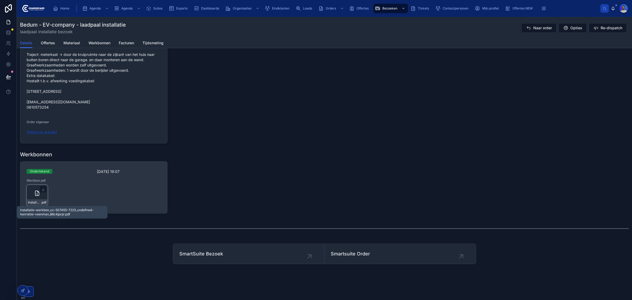
click at [41, 201] on span ".pdf" at bounding box center [44, 202] width 6 height 4
